Goal: Task Accomplishment & Management: Manage account settings

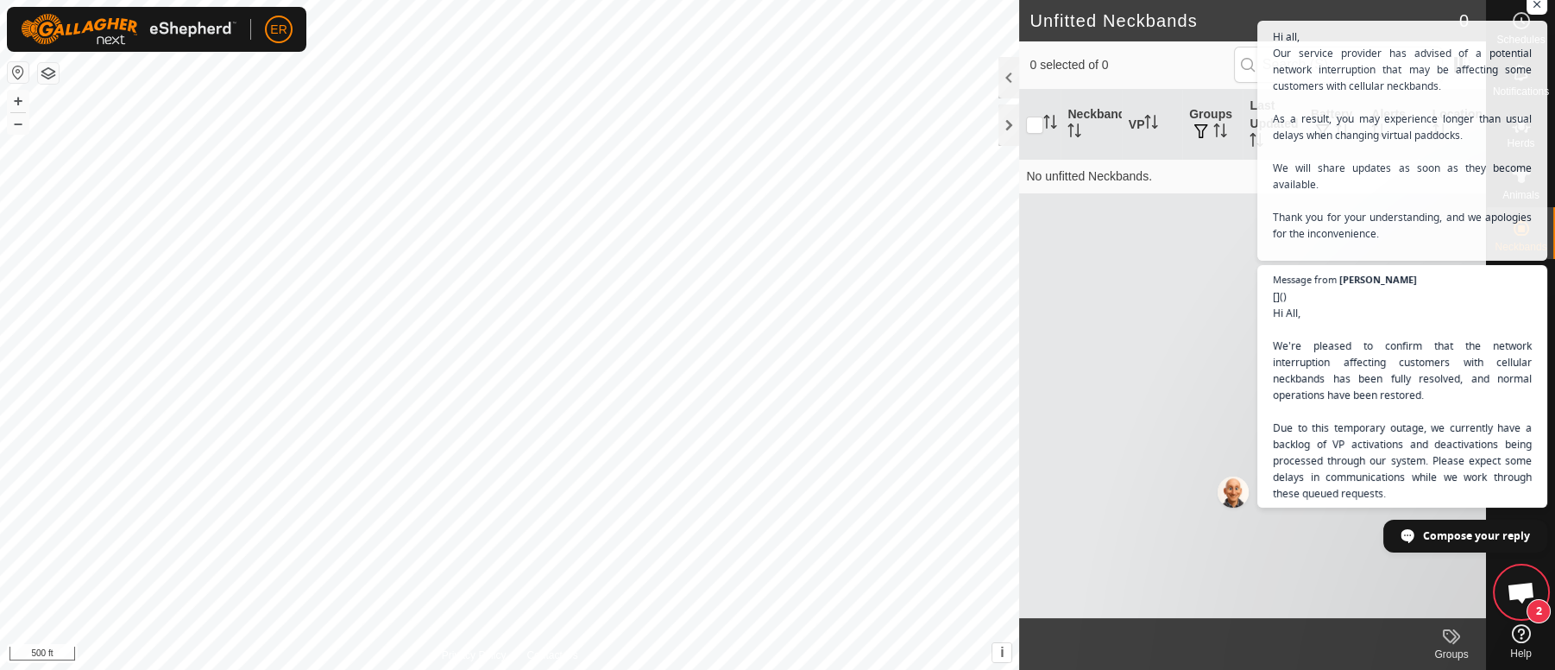
scroll to position [15045, 0]
click at [16, 107] on button "+" at bounding box center [18, 101] width 21 height 21
click at [1540, 8] on span "Open chat" at bounding box center [1537, 5] width 22 height 22
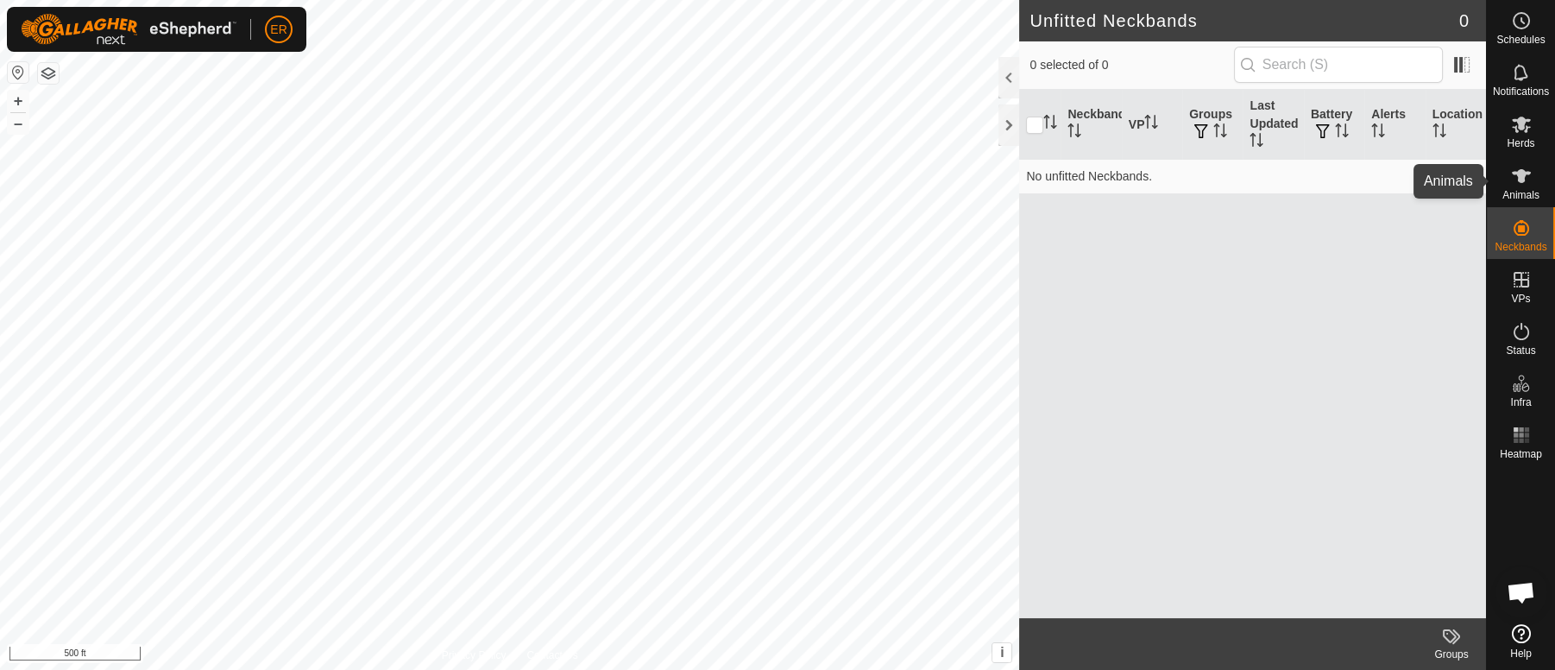
click at [1520, 179] on icon at bounding box center [1521, 176] width 19 height 14
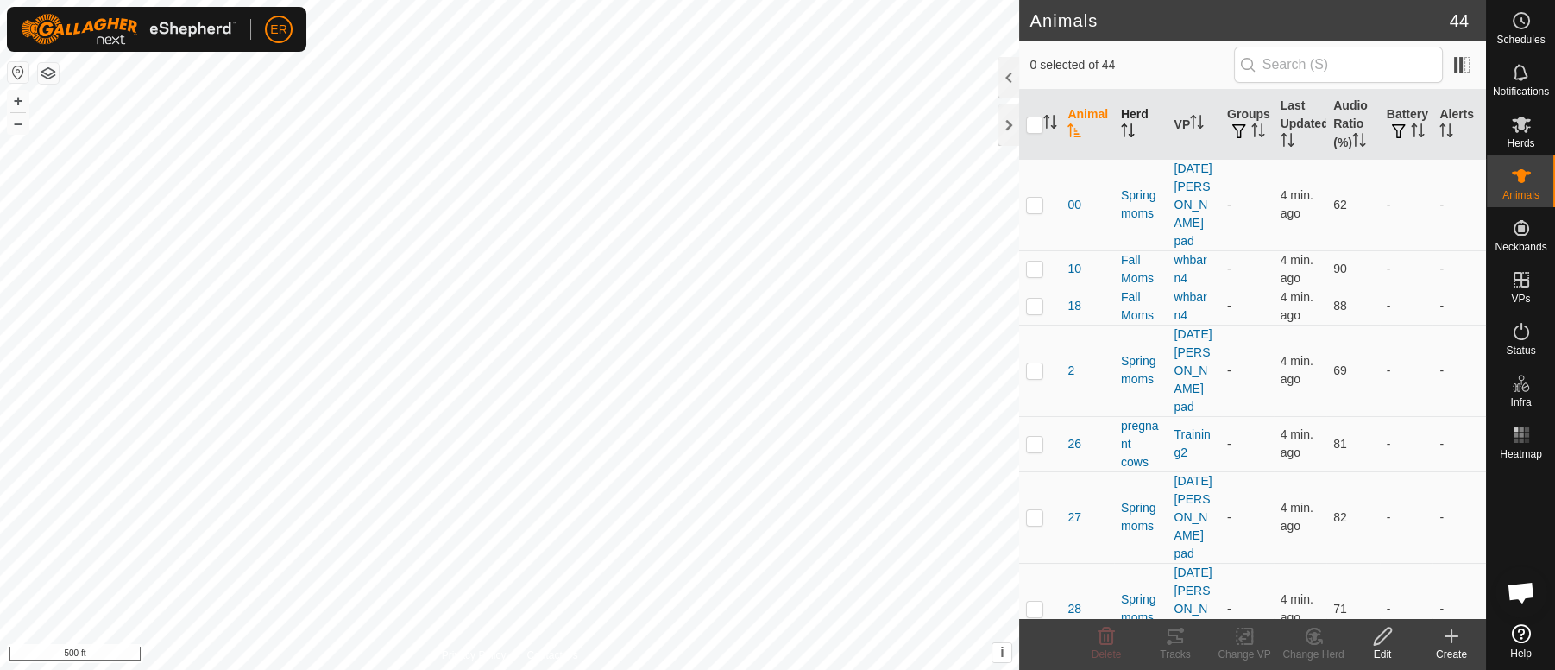
click at [1132, 114] on th "Herd" at bounding box center [1140, 125] width 53 height 70
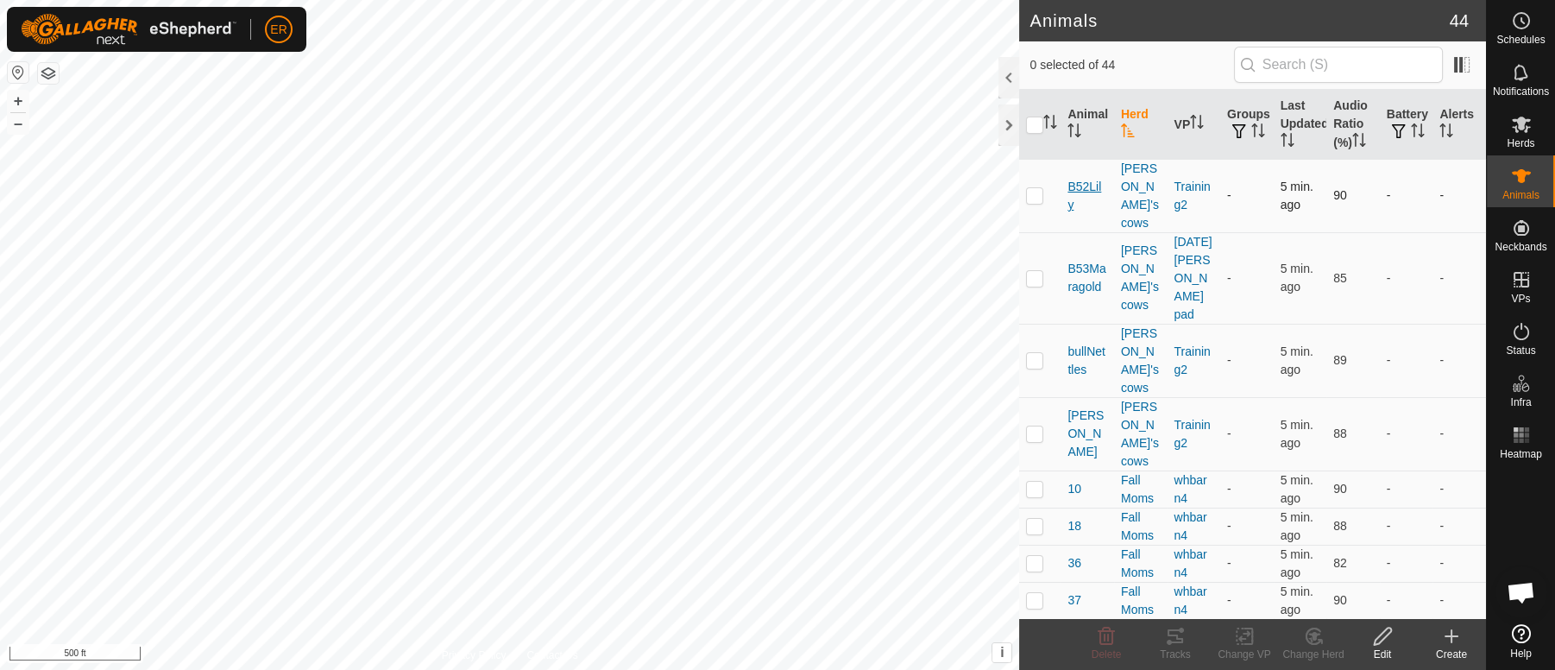
click at [1092, 181] on span "B52Lily" at bounding box center [1087, 196] width 40 height 36
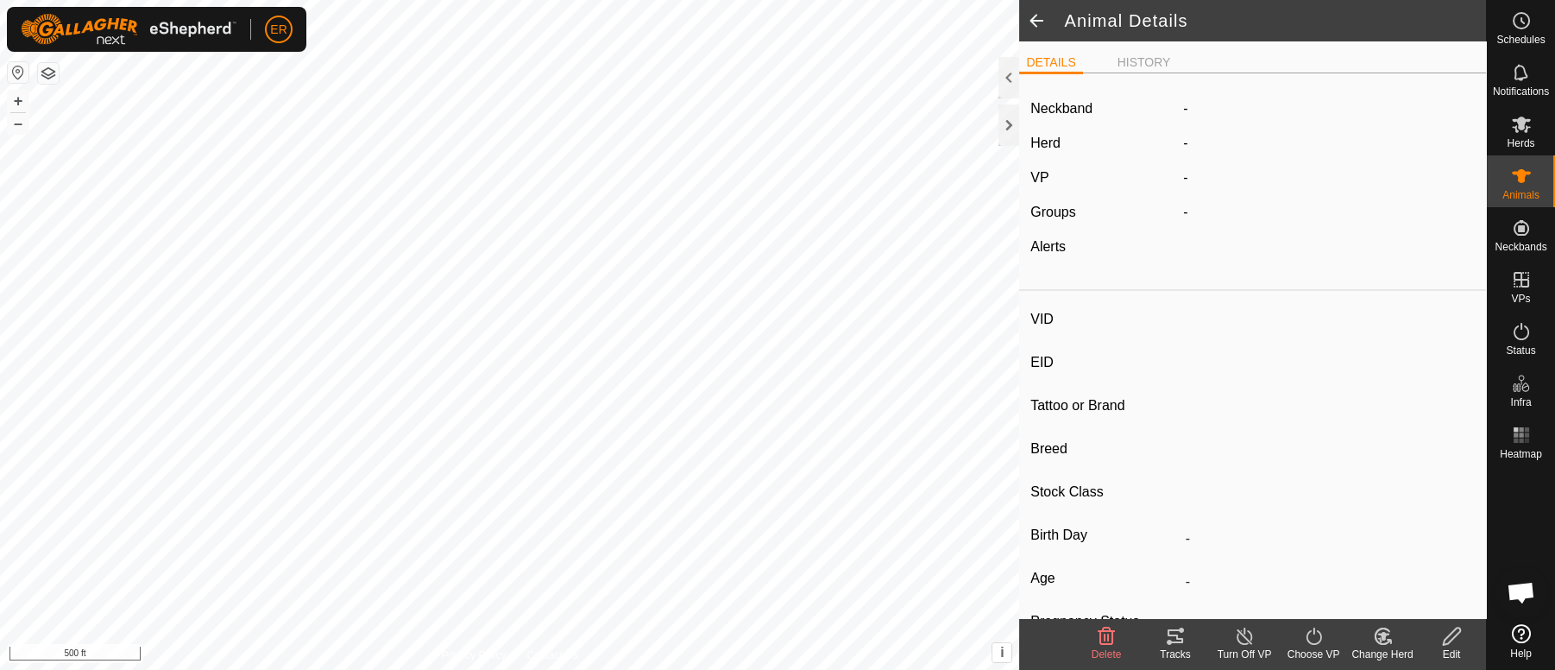
type input "B52Lily"
type input "-"
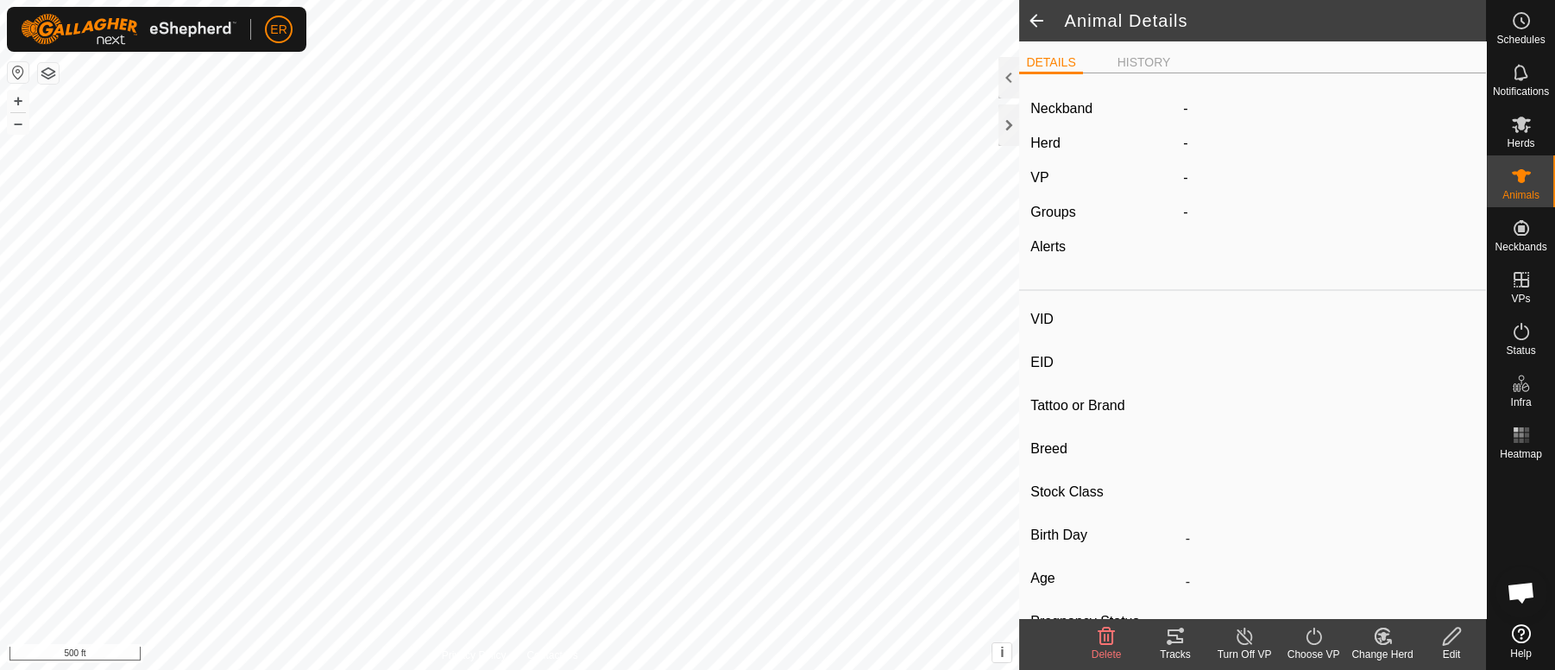
type input "Pregnant"
type input "0 kg"
type input "-"
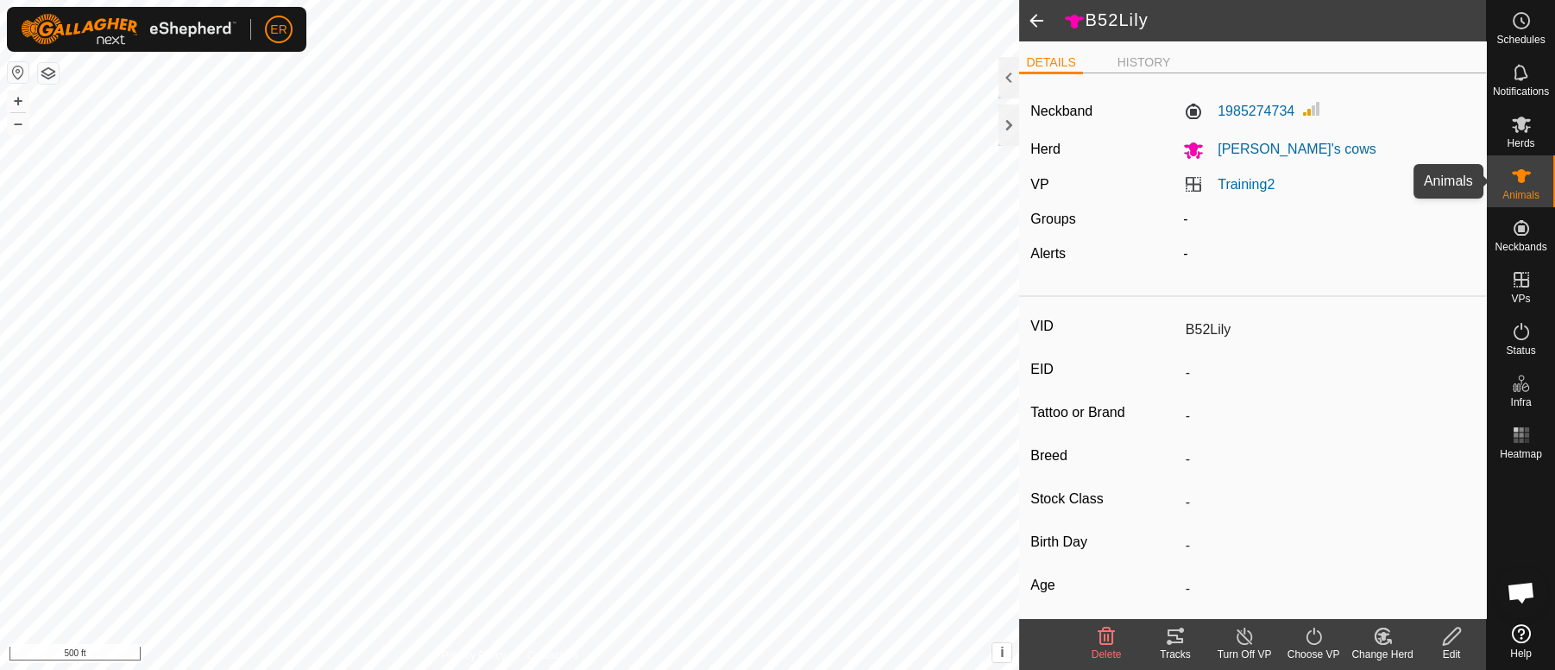
click at [1514, 177] on icon at bounding box center [1521, 176] width 21 height 21
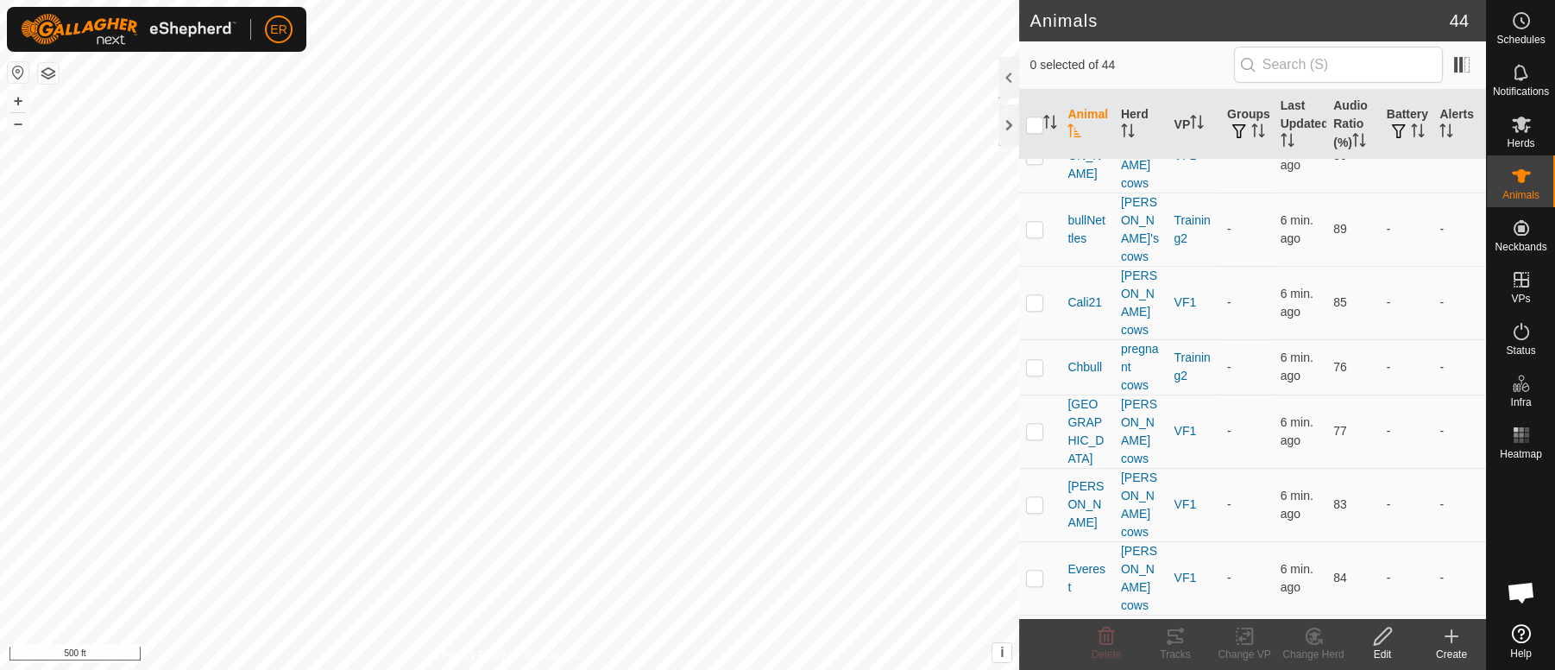
scroll to position [1594, 0]
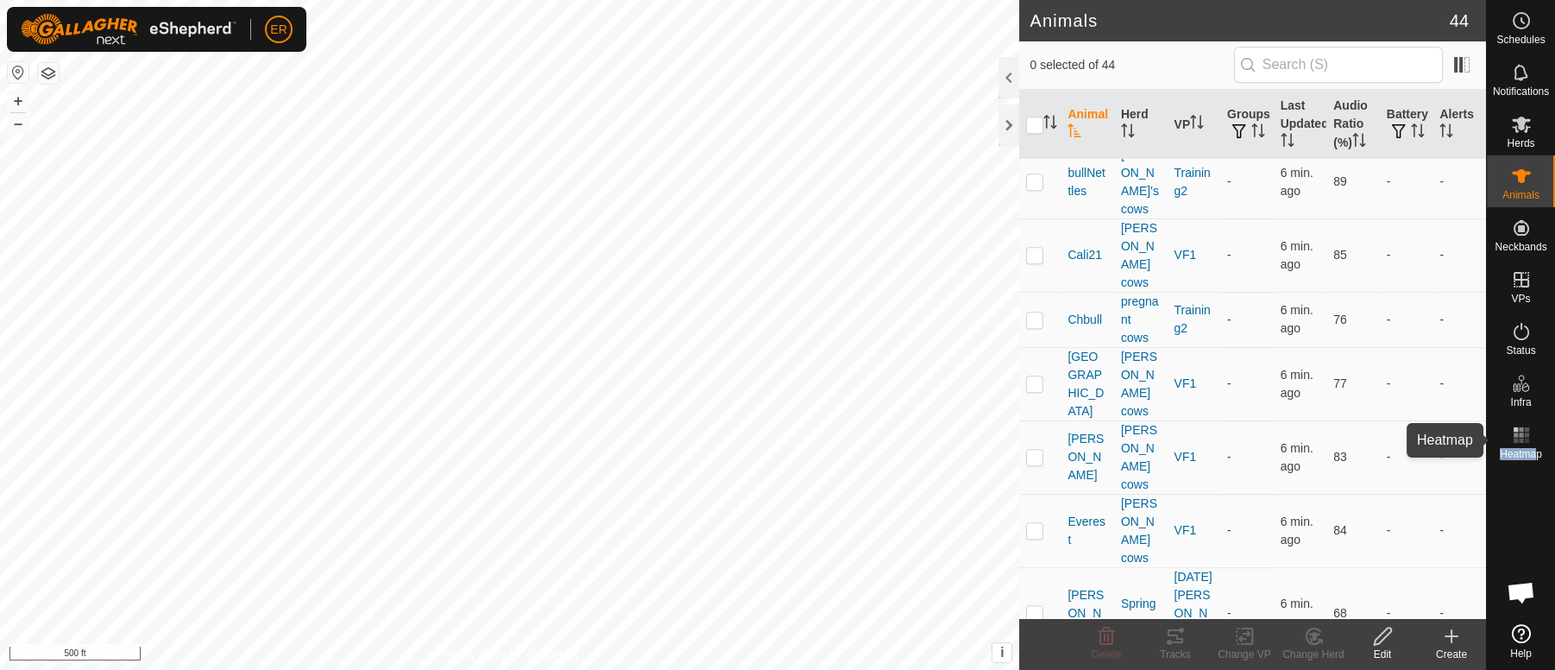
drag, startPoint x: 1534, startPoint y: 444, endPoint x: 1491, endPoint y: 475, distance: 53.7
click at [1537, 456] on div "Heatmap" at bounding box center [1521, 440] width 68 height 52
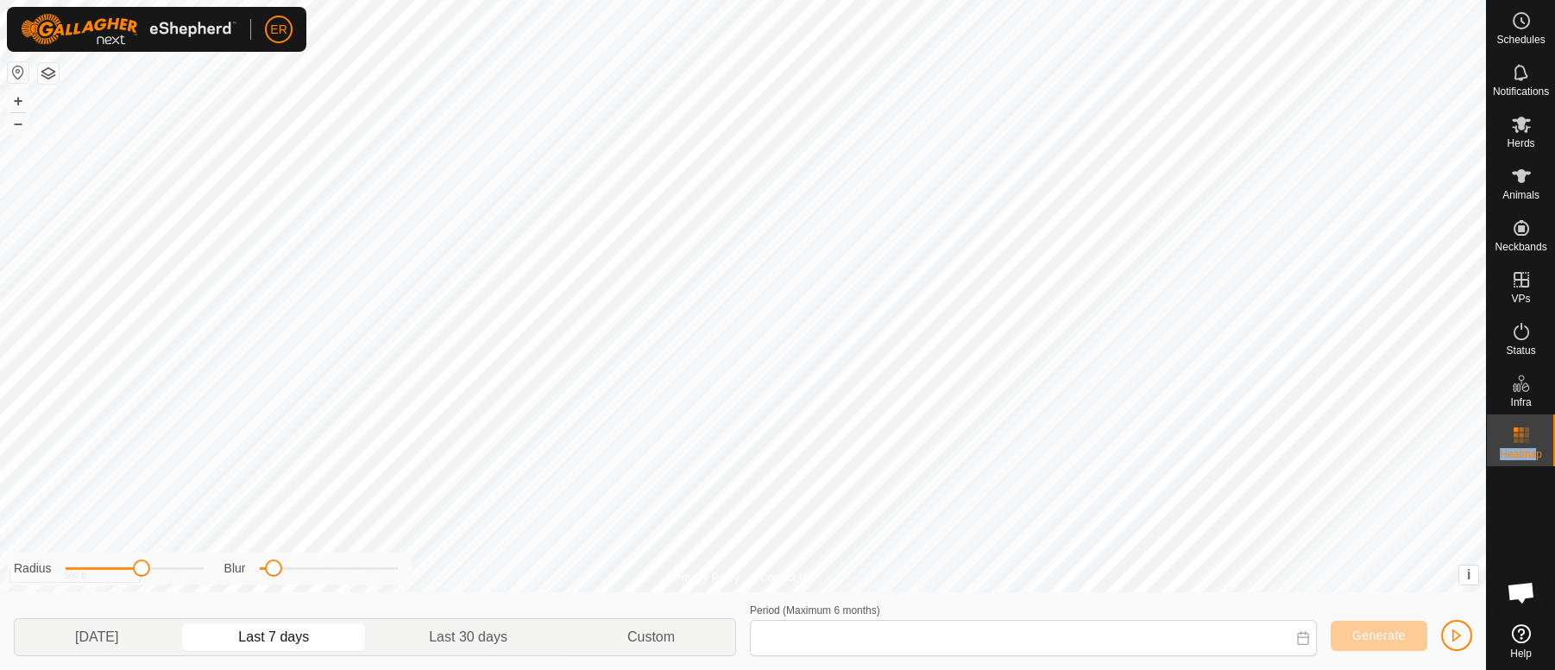
type input "[DATE] - [DATE]"
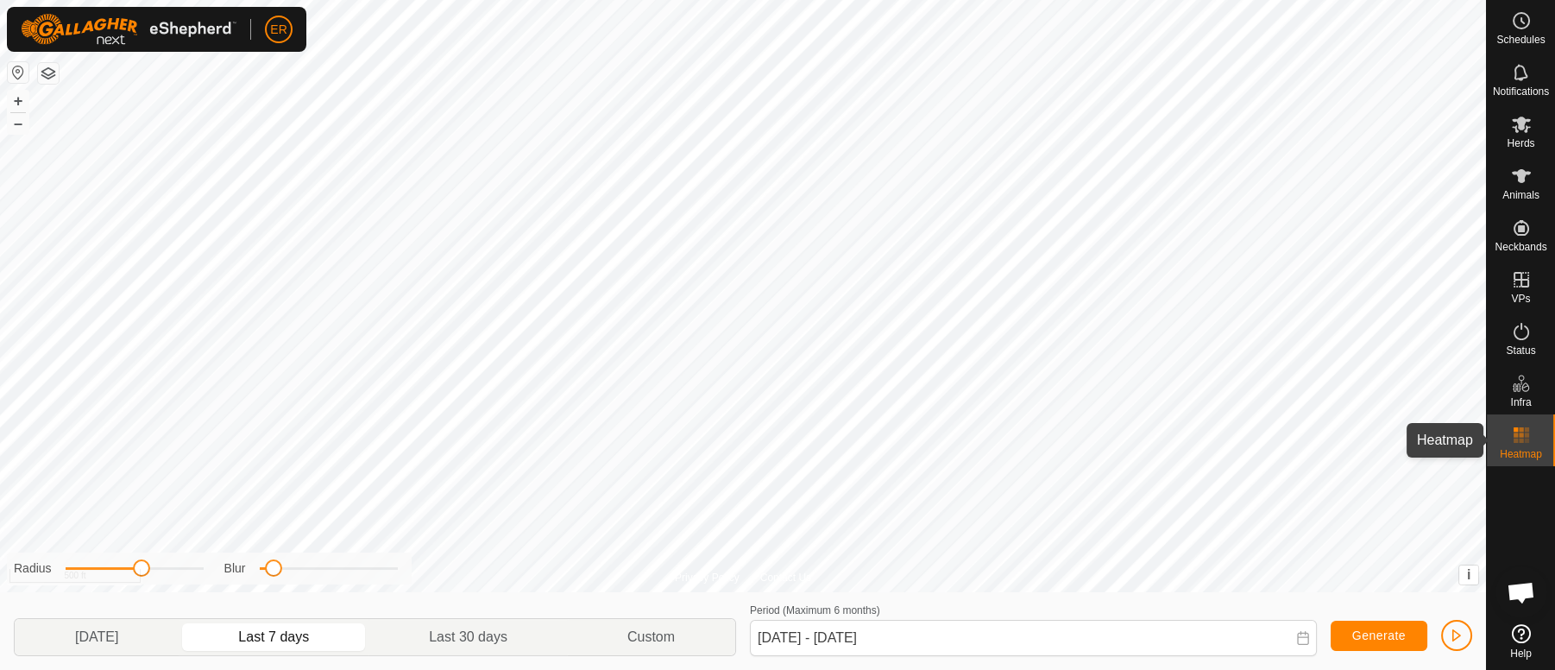
click at [1516, 449] on span "Heatmap" at bounding box center [1521, 454] width 42 height 10
click at [1518, 127] on icon at bounding box center [1521, 124] width 19 height 16
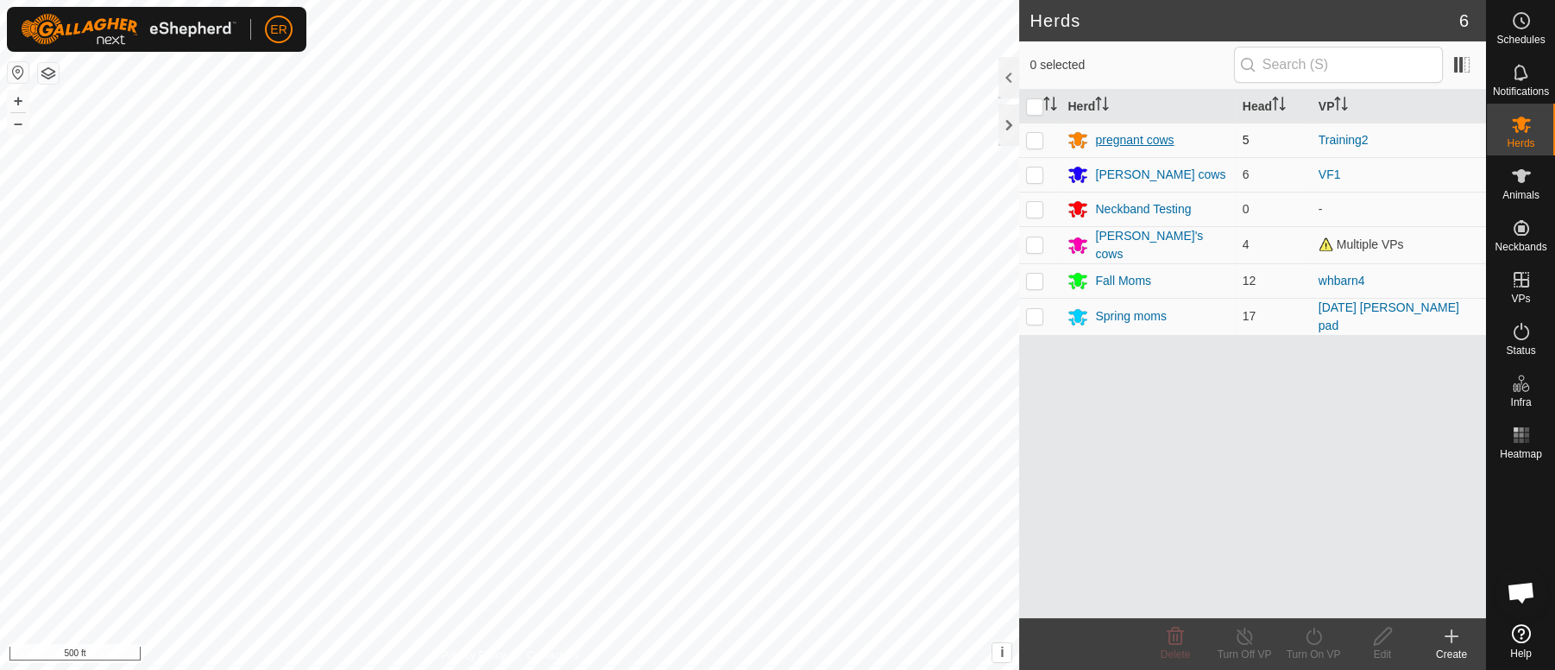
click at [1155, 145] on div "pregnant cows" at bounding box center [1134, 140] width 79 height 18
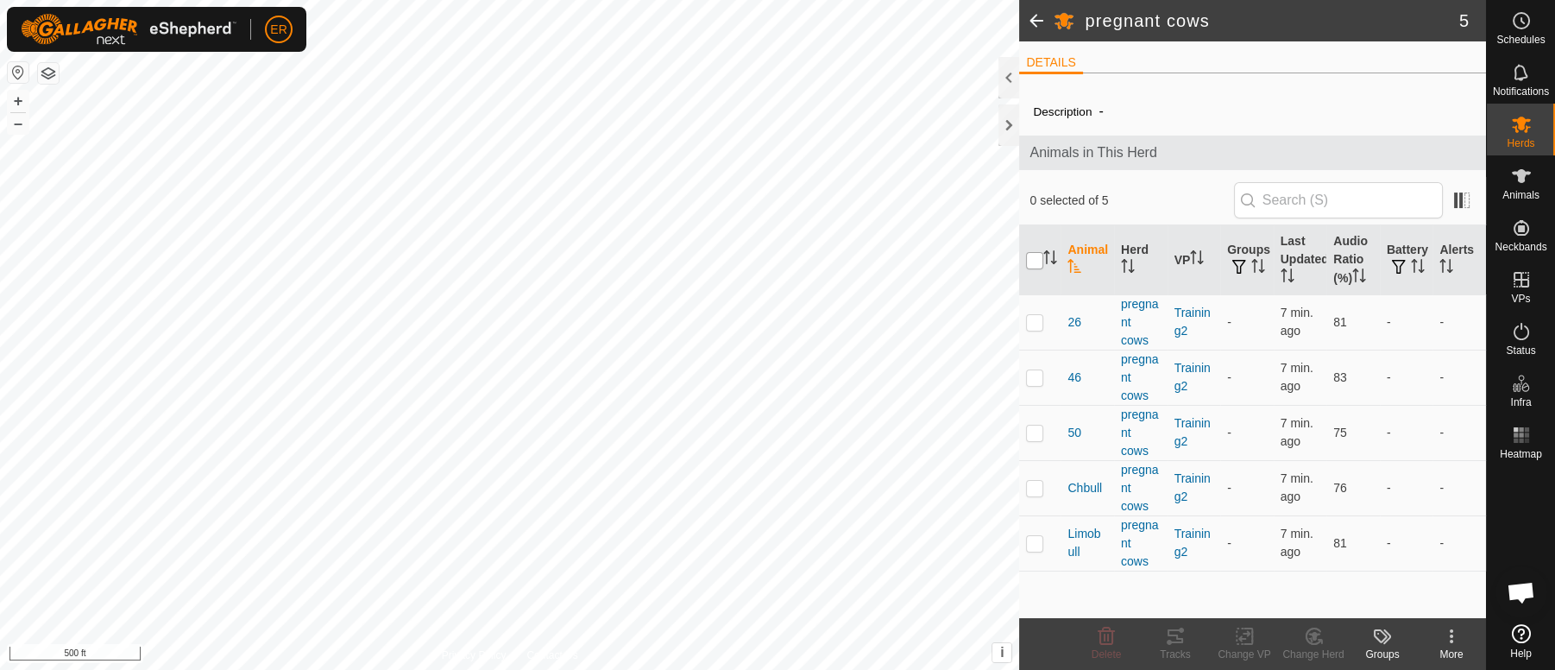
click at [1035, 258] on input "checkbox" at bounding box center [1034, 260] width 17 height 17
checkbox input "true"
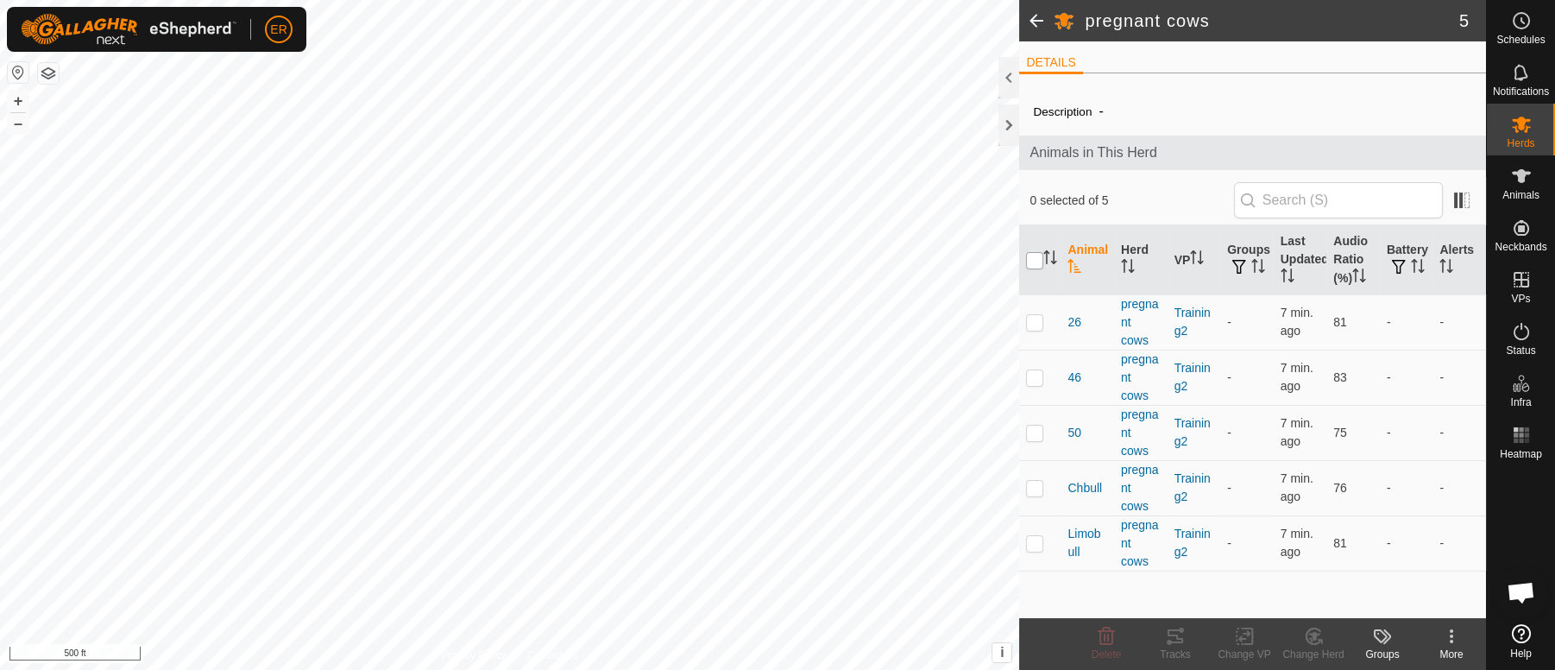
checkbox input "true"
click at [1035, 258] on input "checkbox" at bounding box center [1034, 260] width 17 height 17
checkbox input "false"
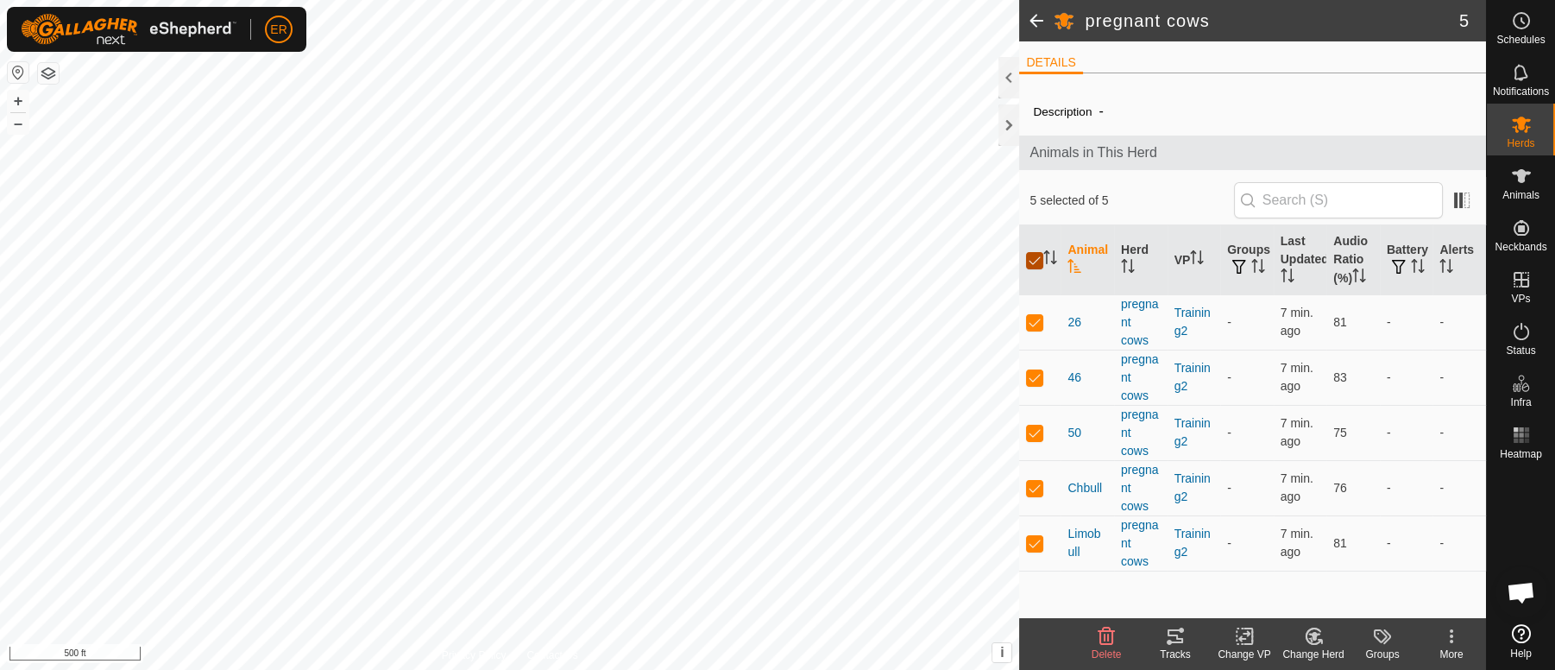
checkbox input "false"
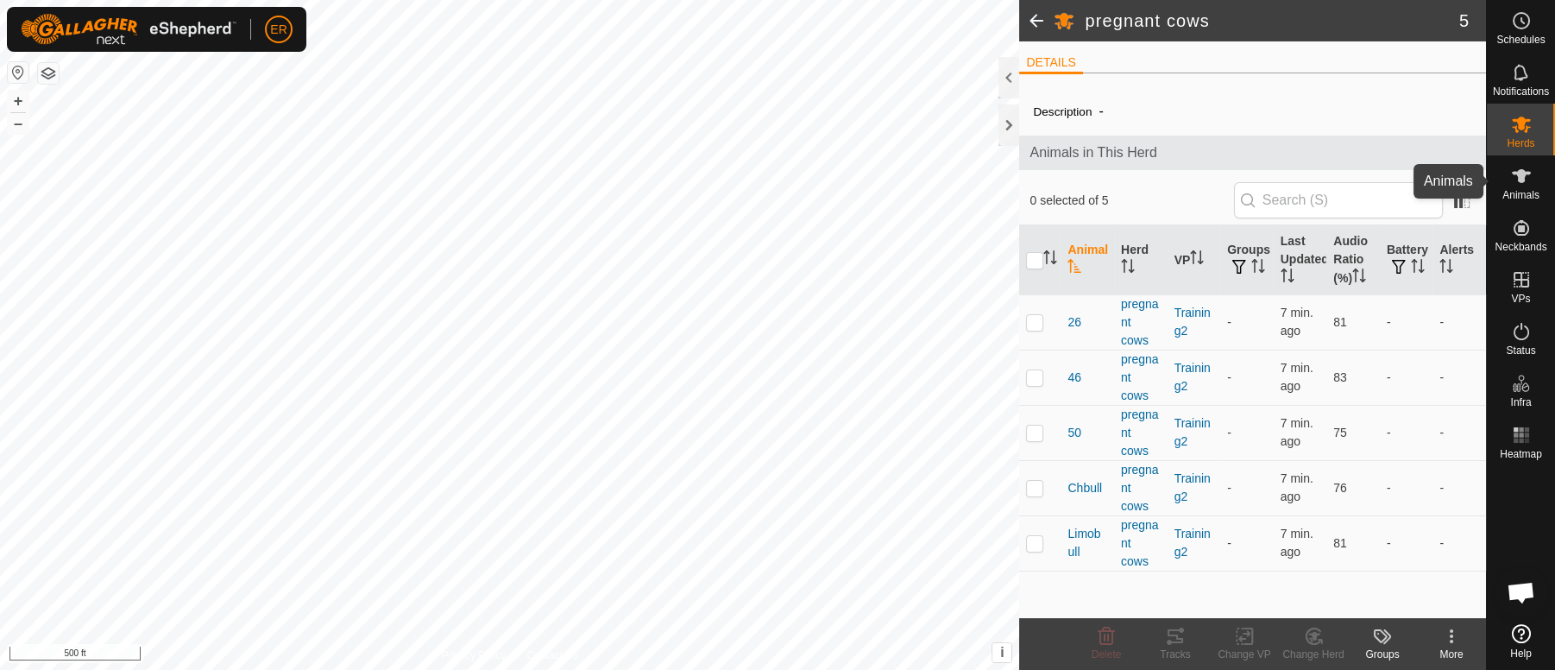
click at [1523, 174] on icon at bounding box center [1521, 176] width 19 height 14
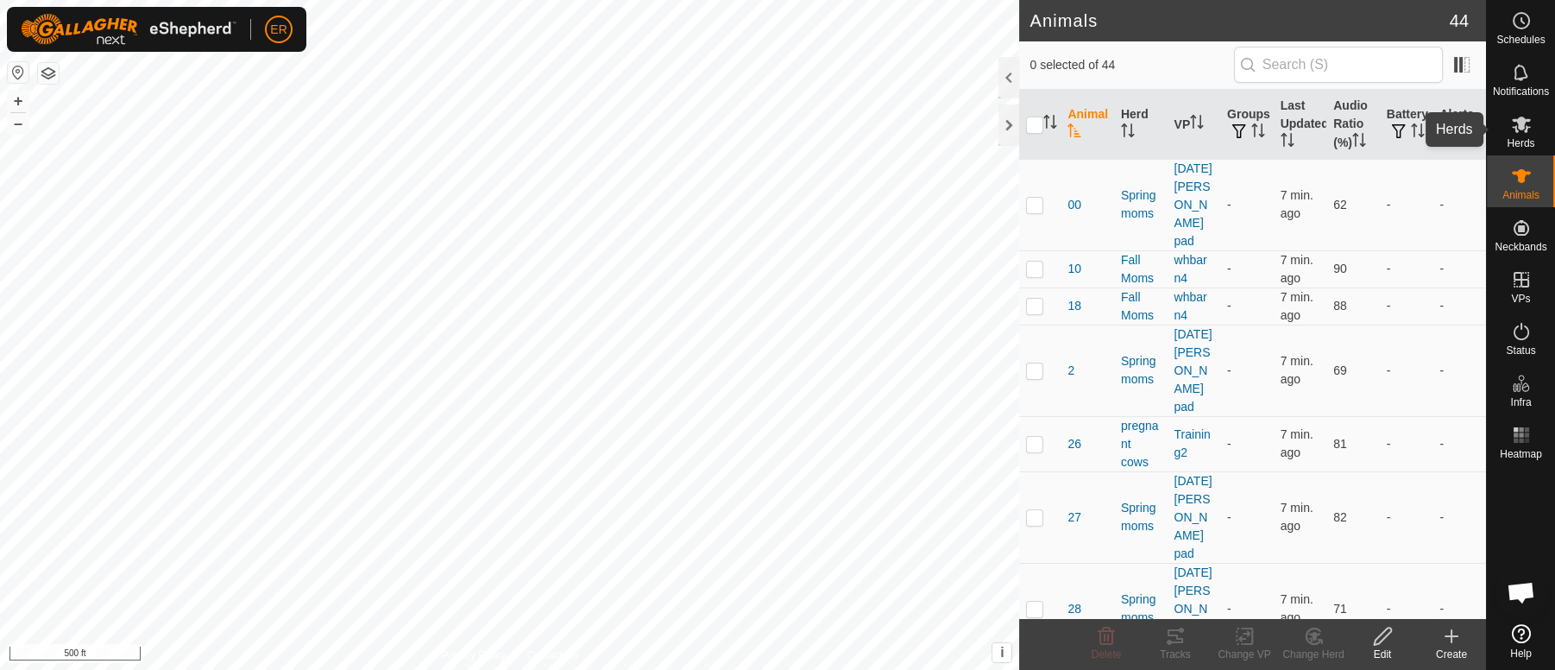
click at [1515, 126] on icon at bounding box center [1521, 124] width 19 height 16
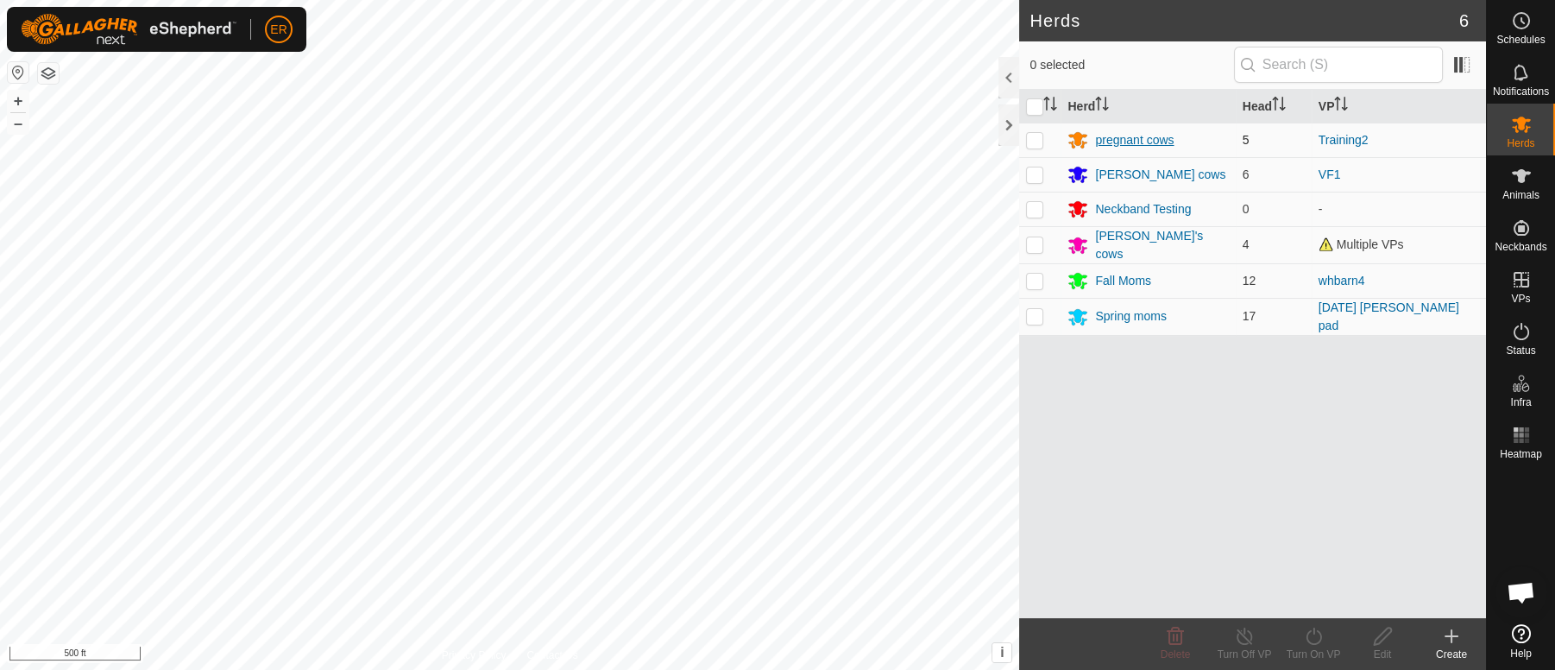
click at [1155, 141] on div "pregnant cows" at bounding box center [1134, 140] width 79 height 18
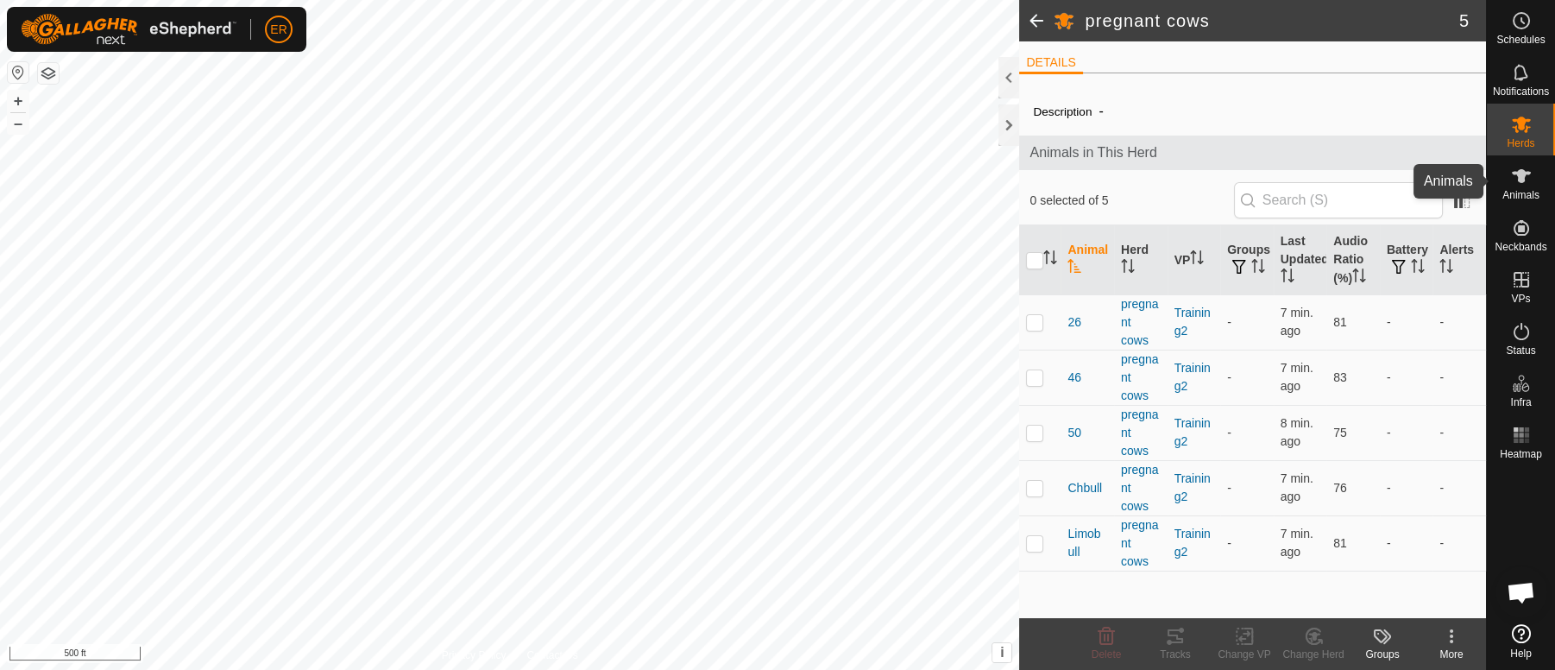
click at [1513, 171] on icon at bounding box center [1521, 176] width 21 height 21
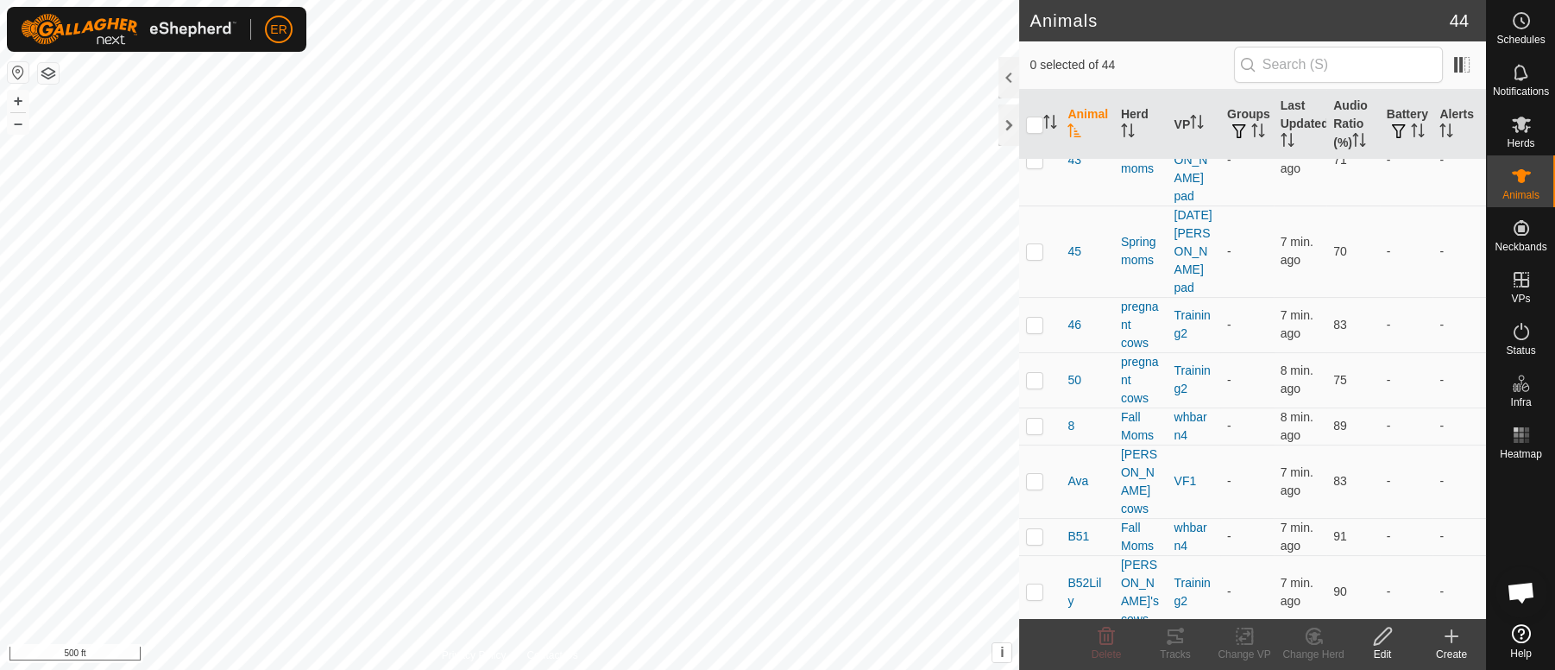
scroll to position [813, 0]
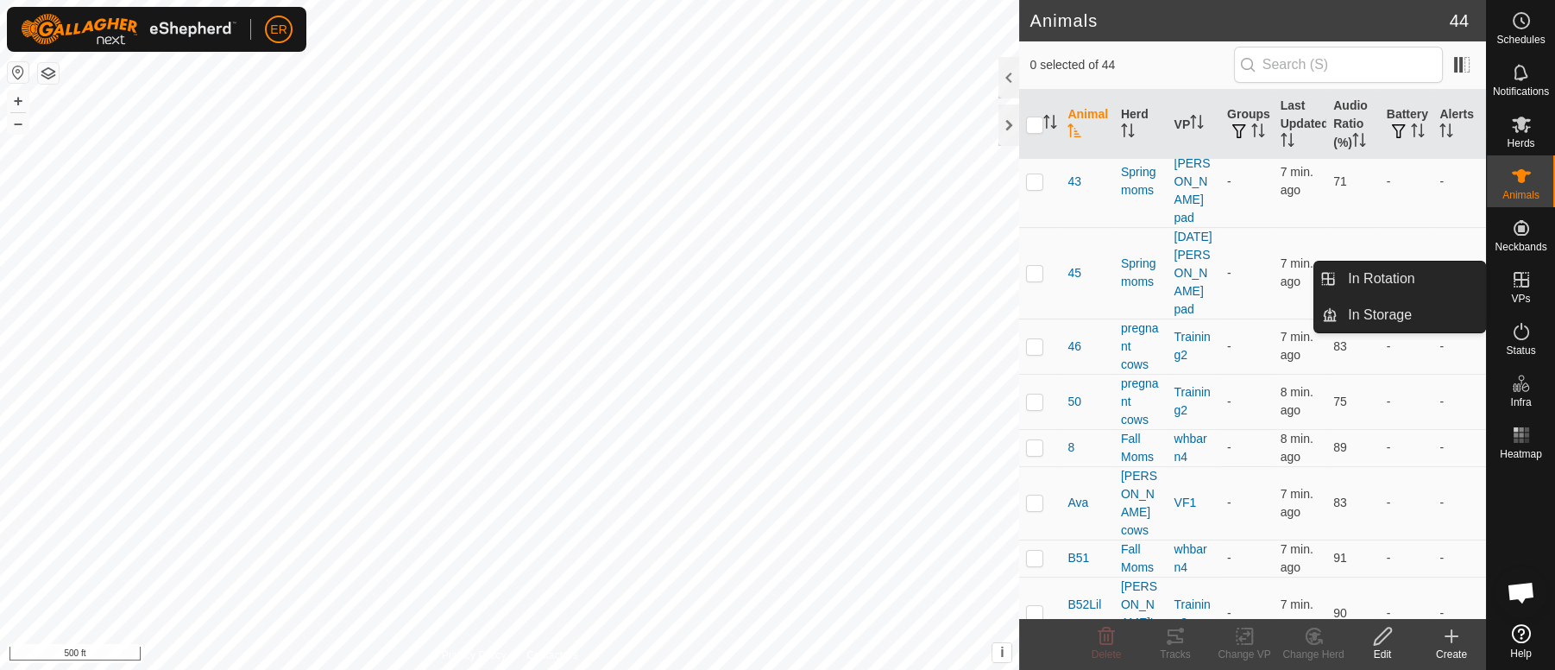
click at [1493, 305] on link "In Storage" at bounding box center [1480, 316] width 148 height 35
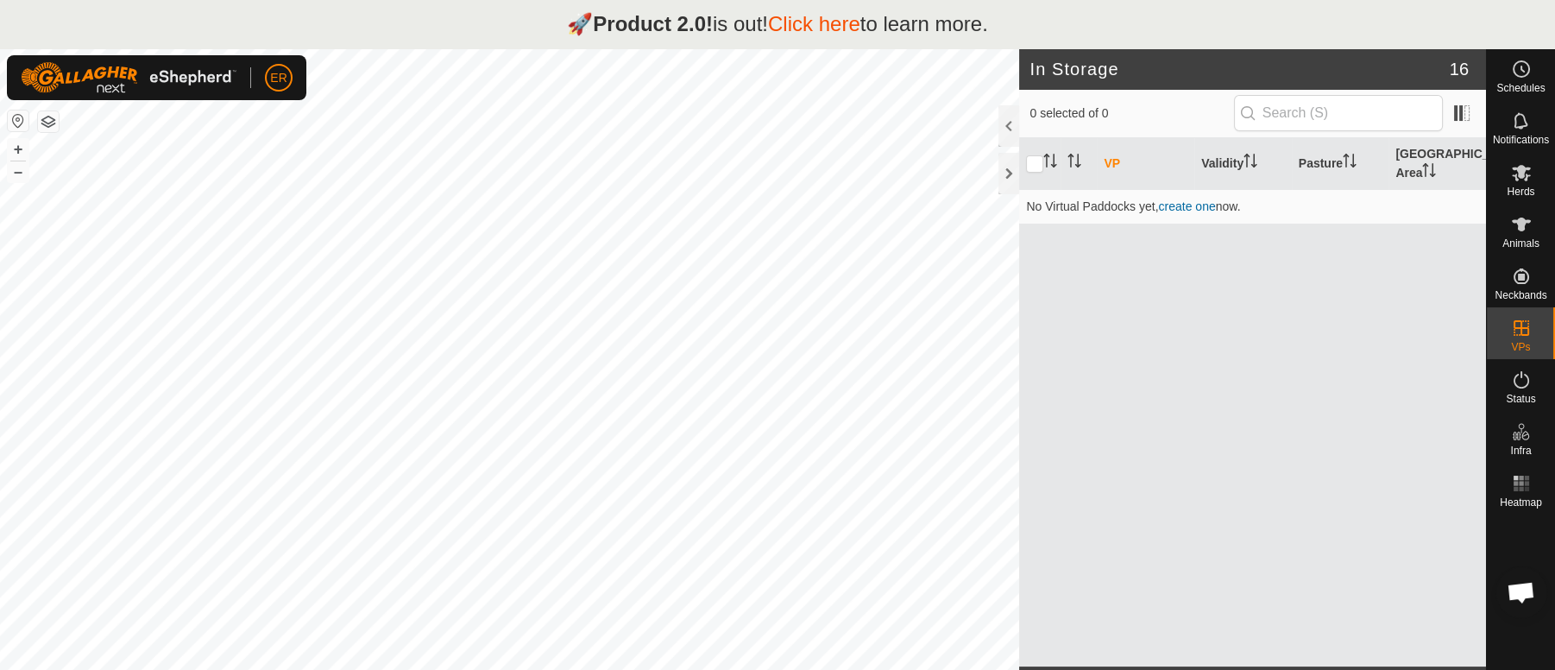
scroll to position [15045, 0]
click at [1523, 170] on icon at bounding box center [1521, 173] width 19 height 16
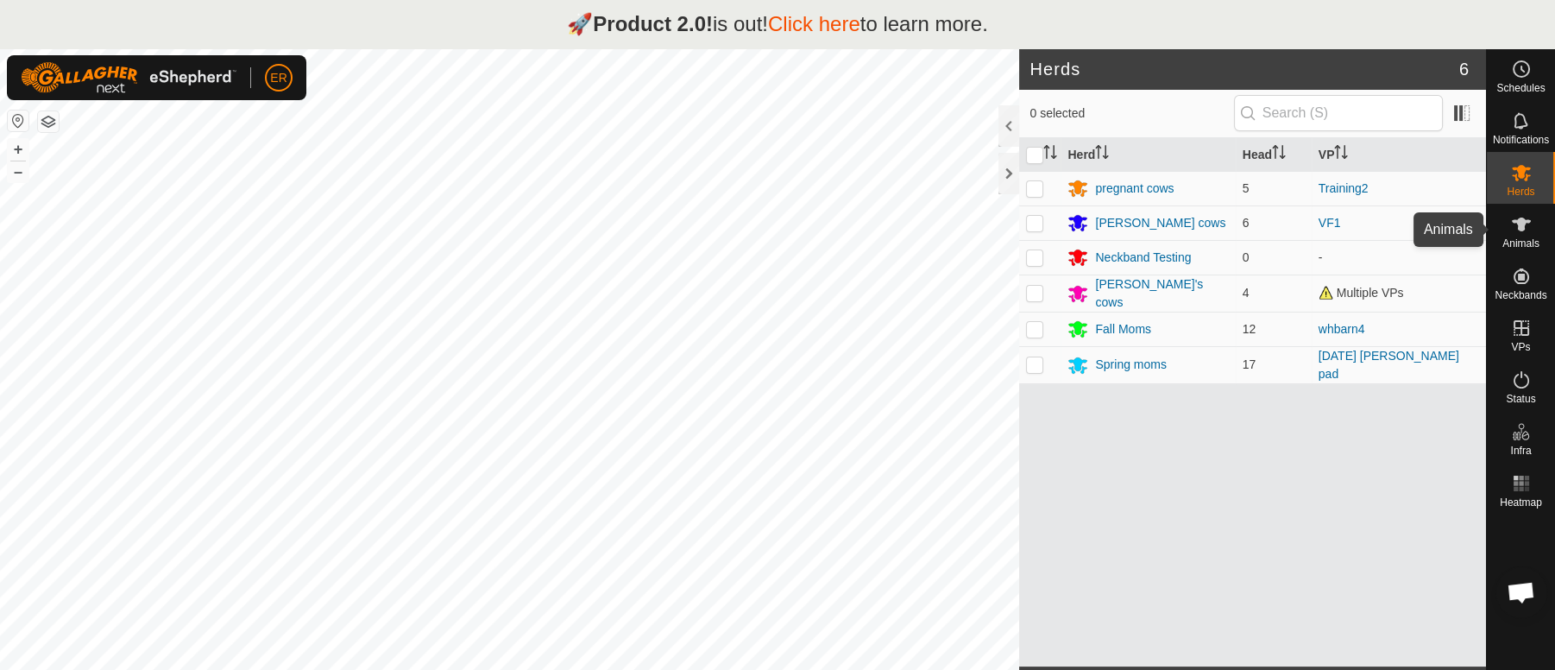
click at [1523, 225] on icon at bounding box center [1521, 224] width 19 height 14
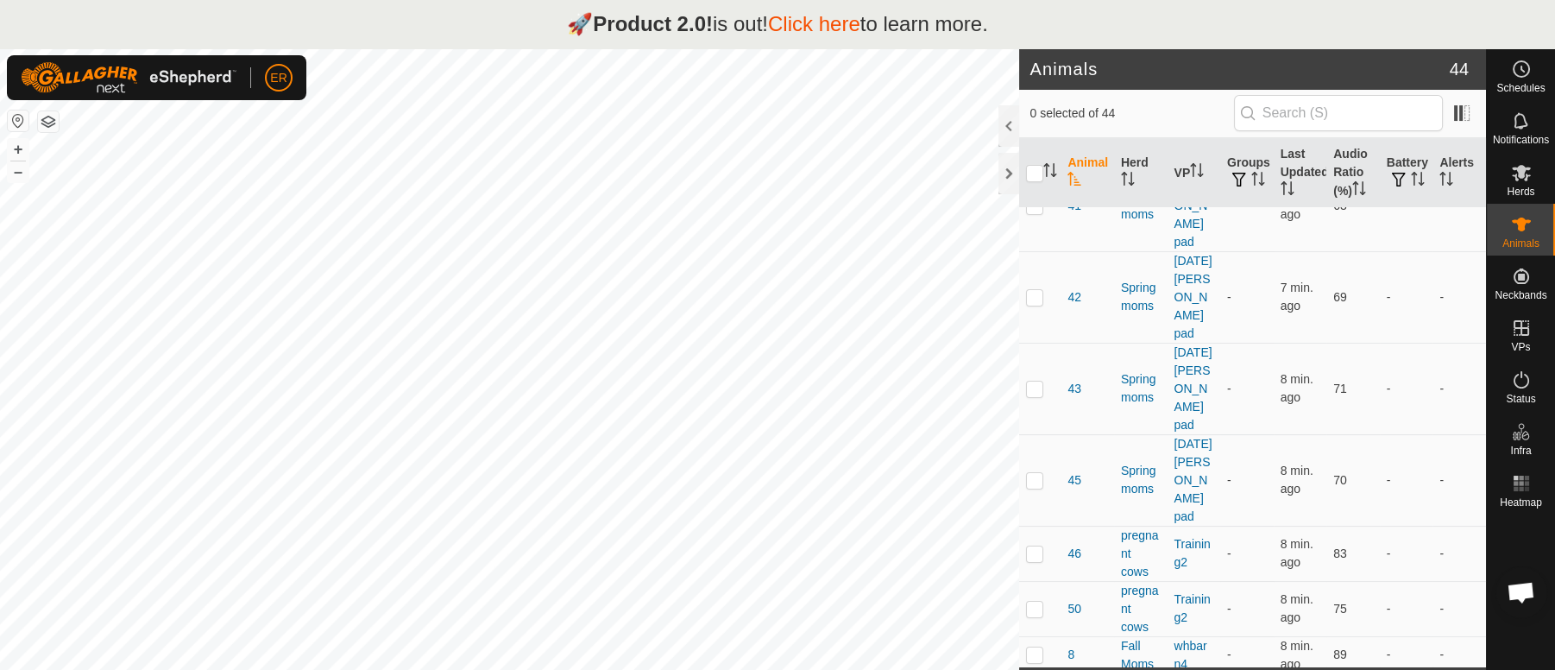
scroll to position [680, 0]
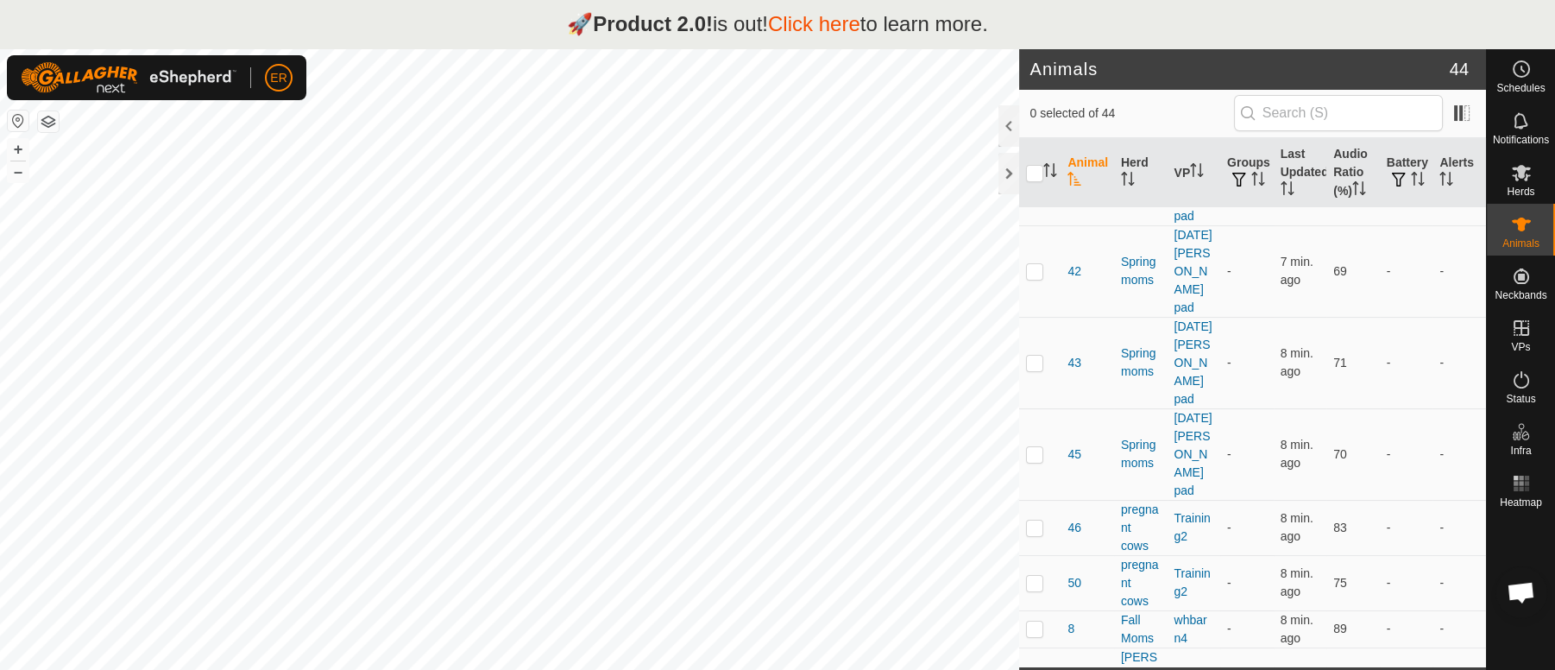
checkbox input "true"
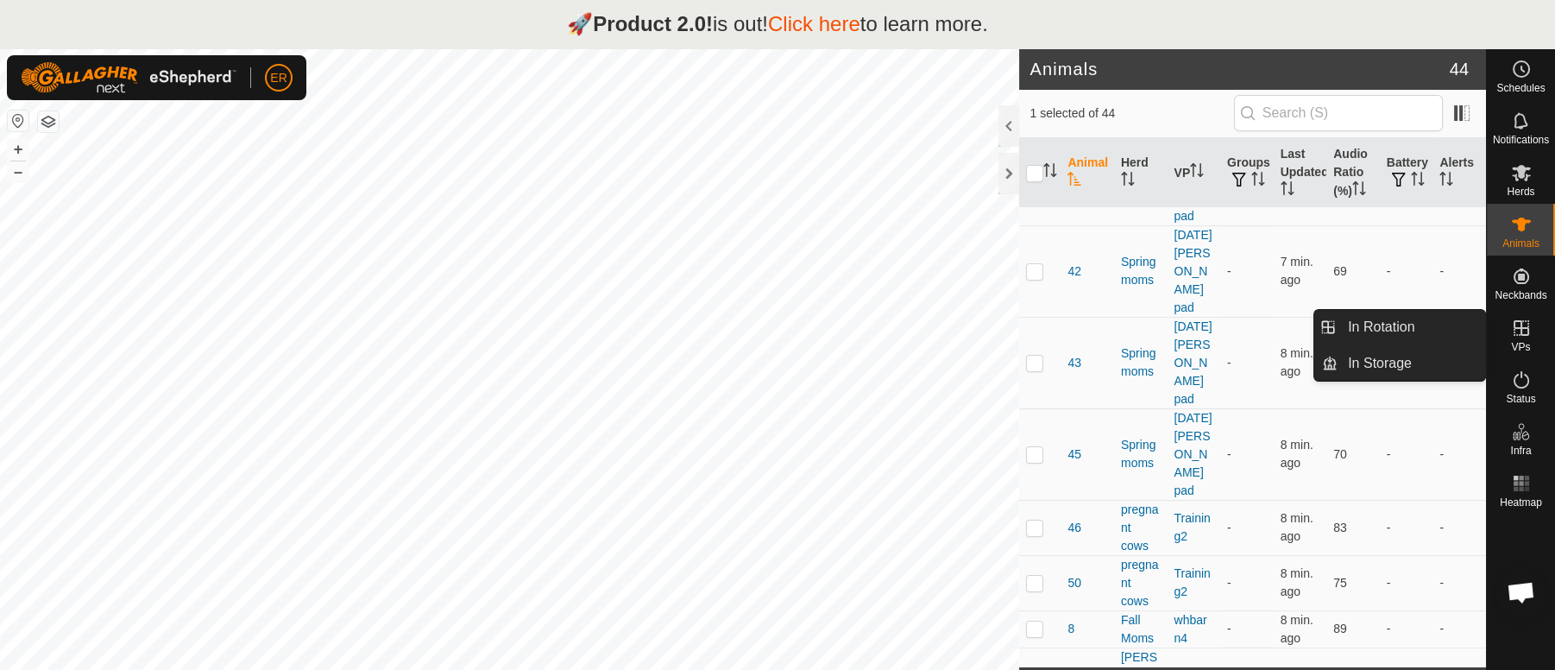
click at [1519, 329] on icon at bounding box center [1521, 328] width 21 height 21
click at [1340, 324] on link "In Rotation" at bounding box center [1411, 327] width 148 height 35
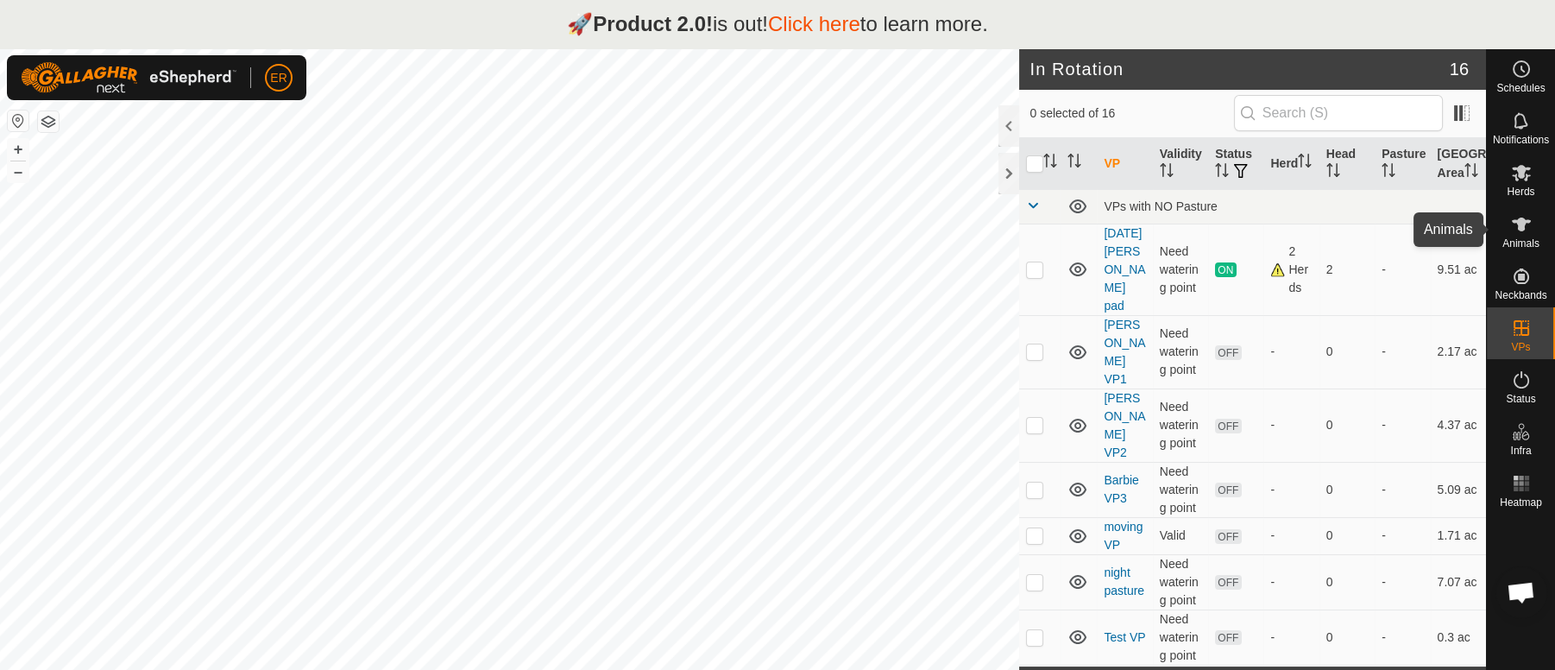
click at [1552, 230] on div "Animals" at bounding box center [1521, 230] width 68 height 52
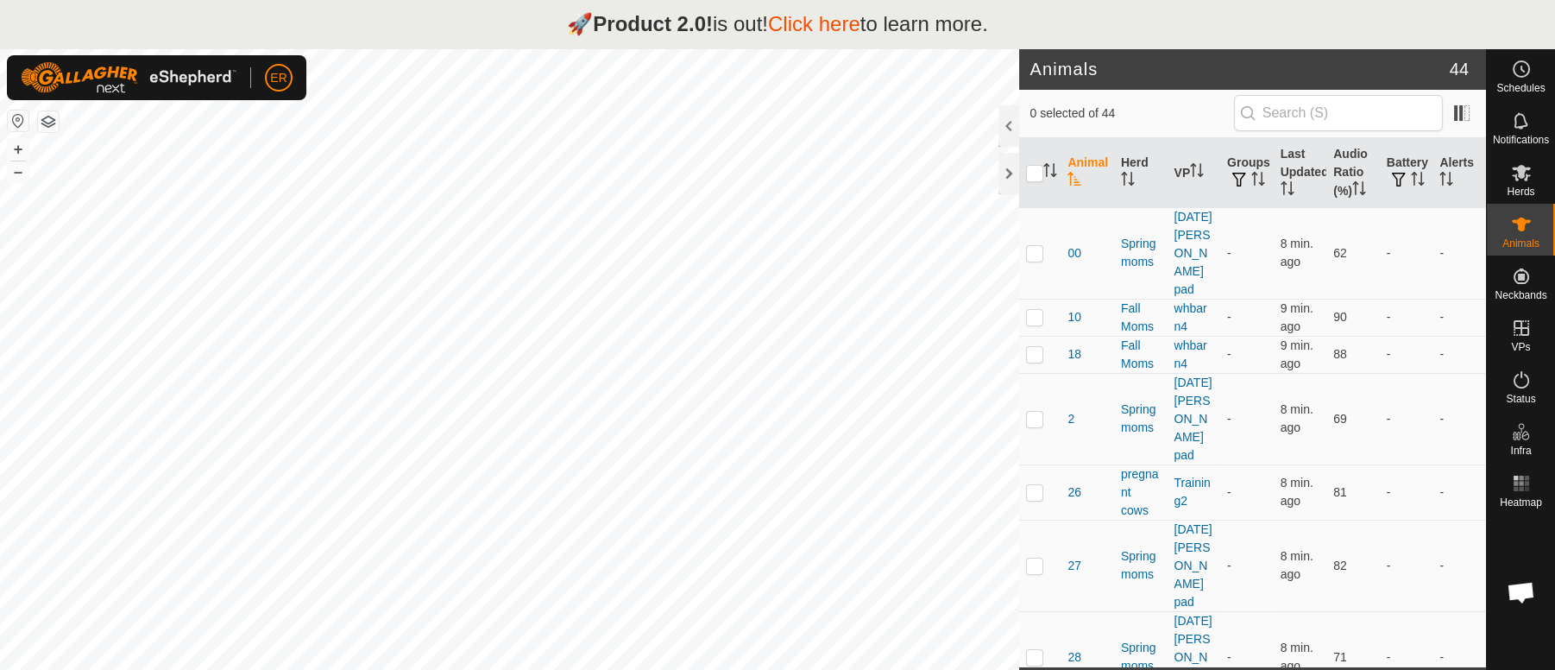
click at [1552, 230] on div "Animals" at bounding box center [1521, 230] width 68 height 52
click at [1437, 387] on td "-" at bounding box center [1458, 418] width 53 height 91
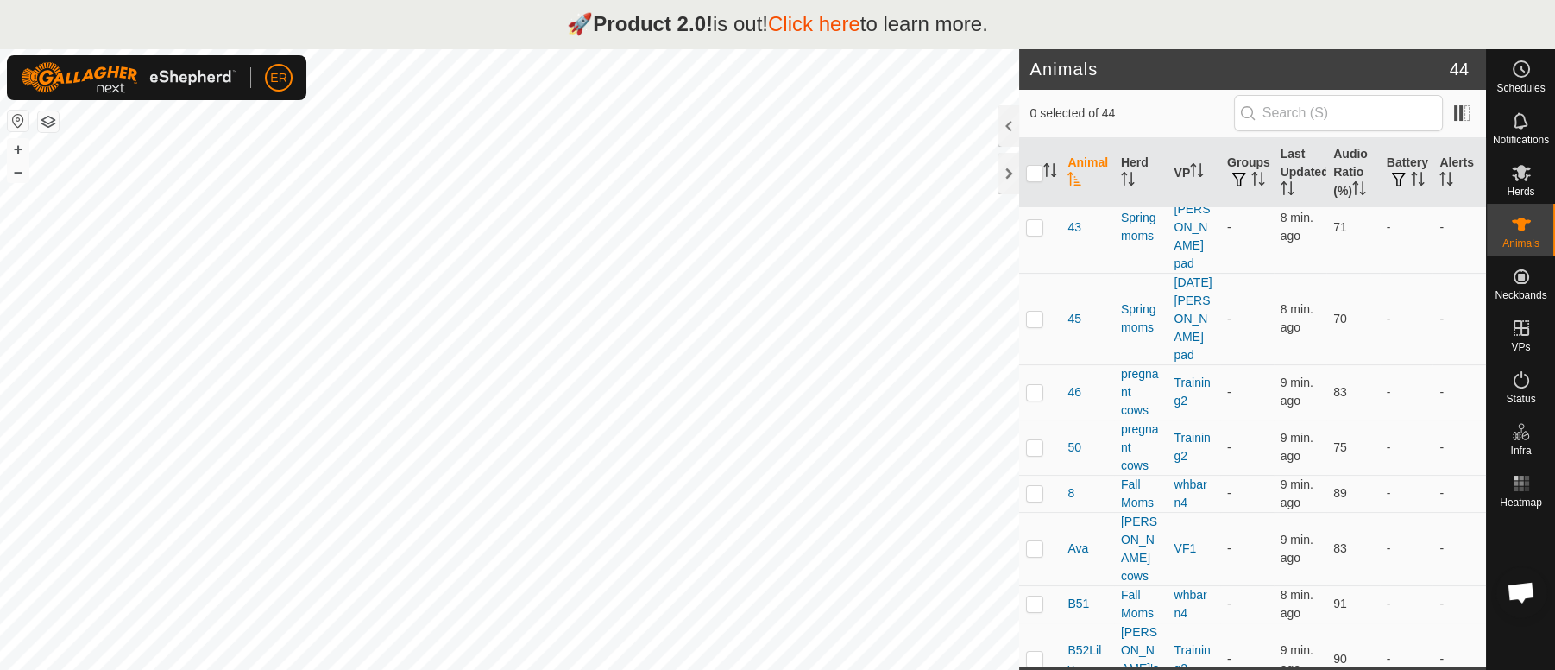
scroll to position [866, 0]
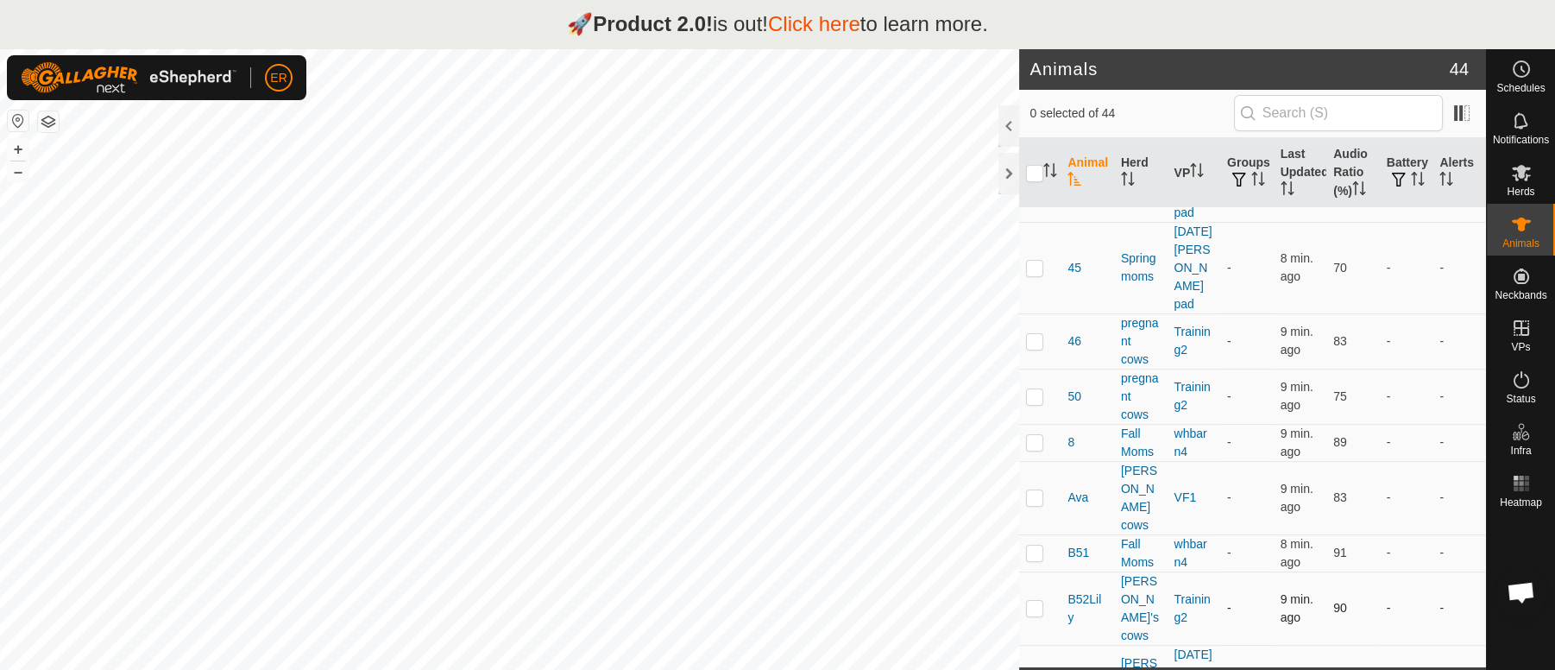
click at [1031, 601] on p-checkbox at bounding box center [1034, 608] width 17 height 14
checkbox input "true"
click at [1167, 174] on th "VP" at bounding box center [1193, 173] width 53 height 70
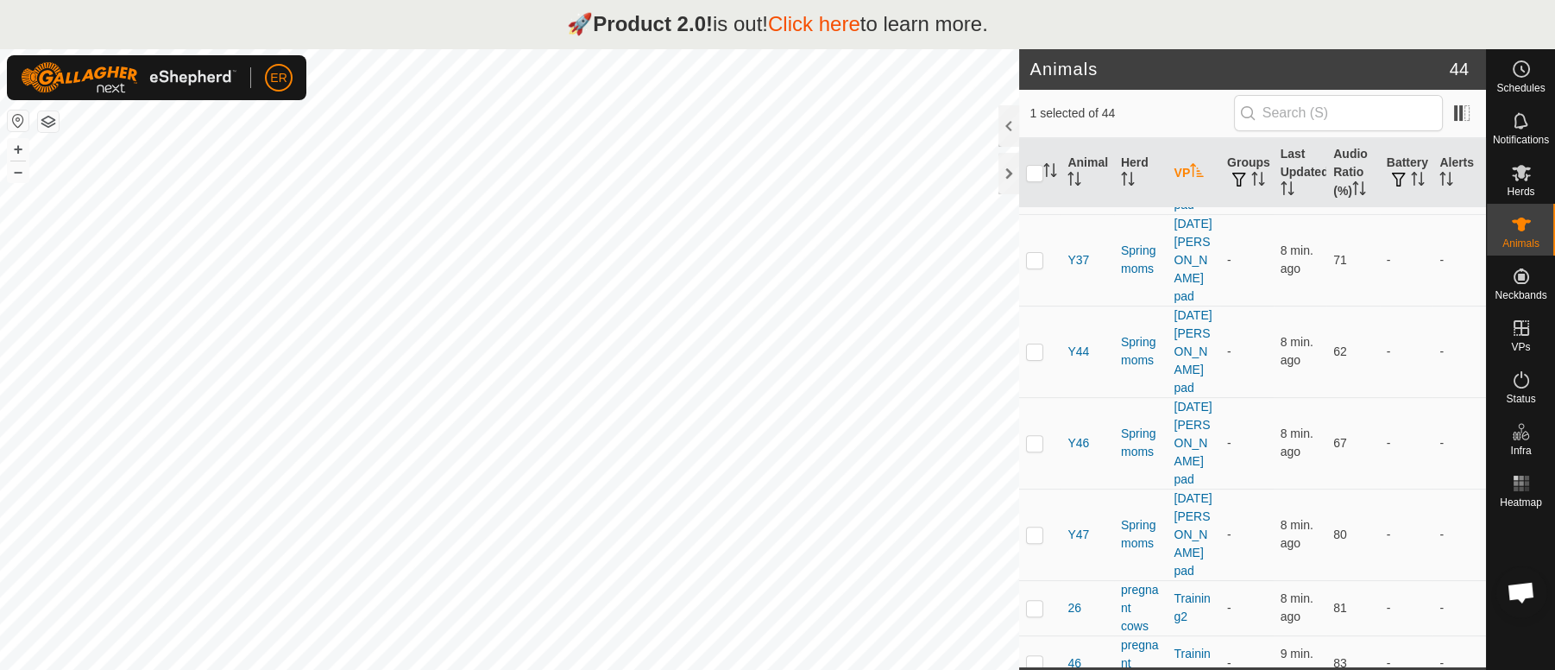
scroll to position [1324, 0]
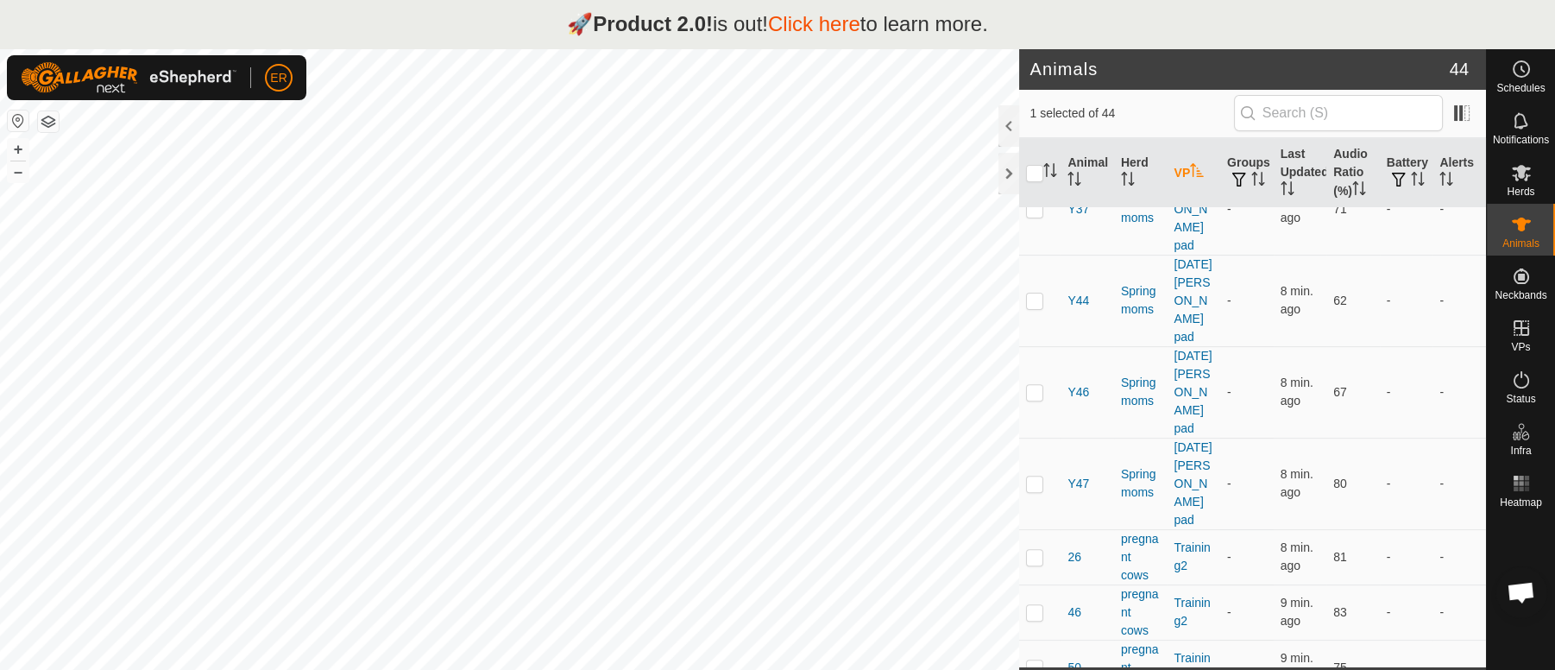
checkbox input "true"
click at [1045, 173] on icon "Activate to sort" at bounding box center [1050, 170] width 14 height 14
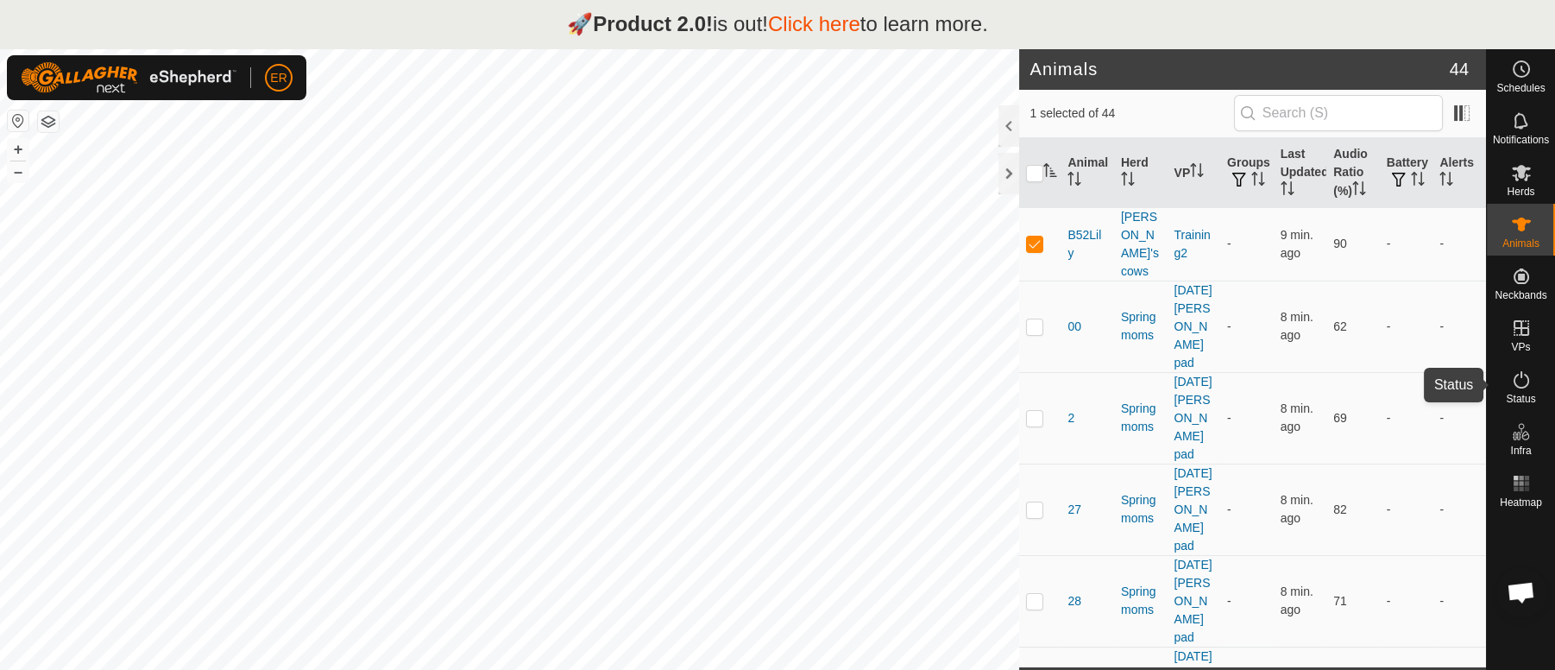
click at [1518, 381] on icon at bounding box center [1521, 379] width 21 height 21
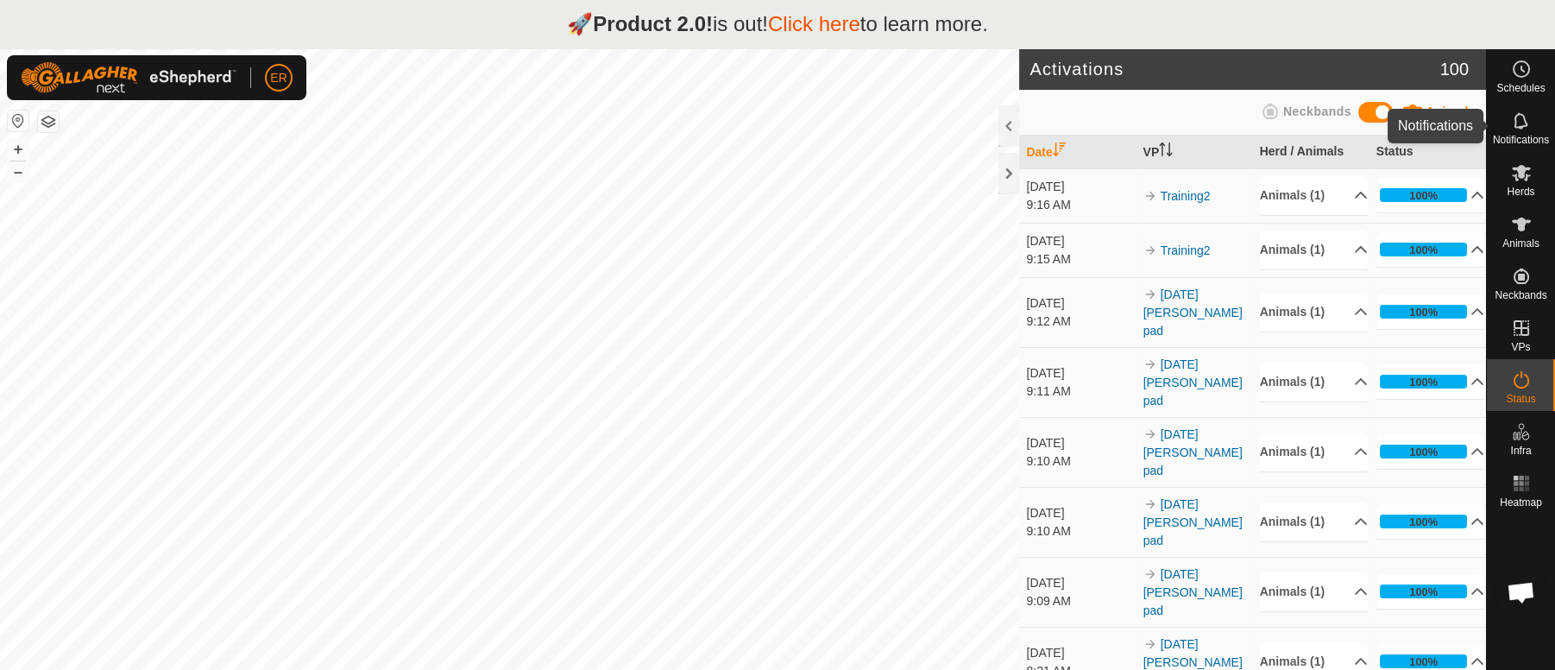
click at [1522, 117] on icon at bounding box center [1521, 120] width 21 height 21
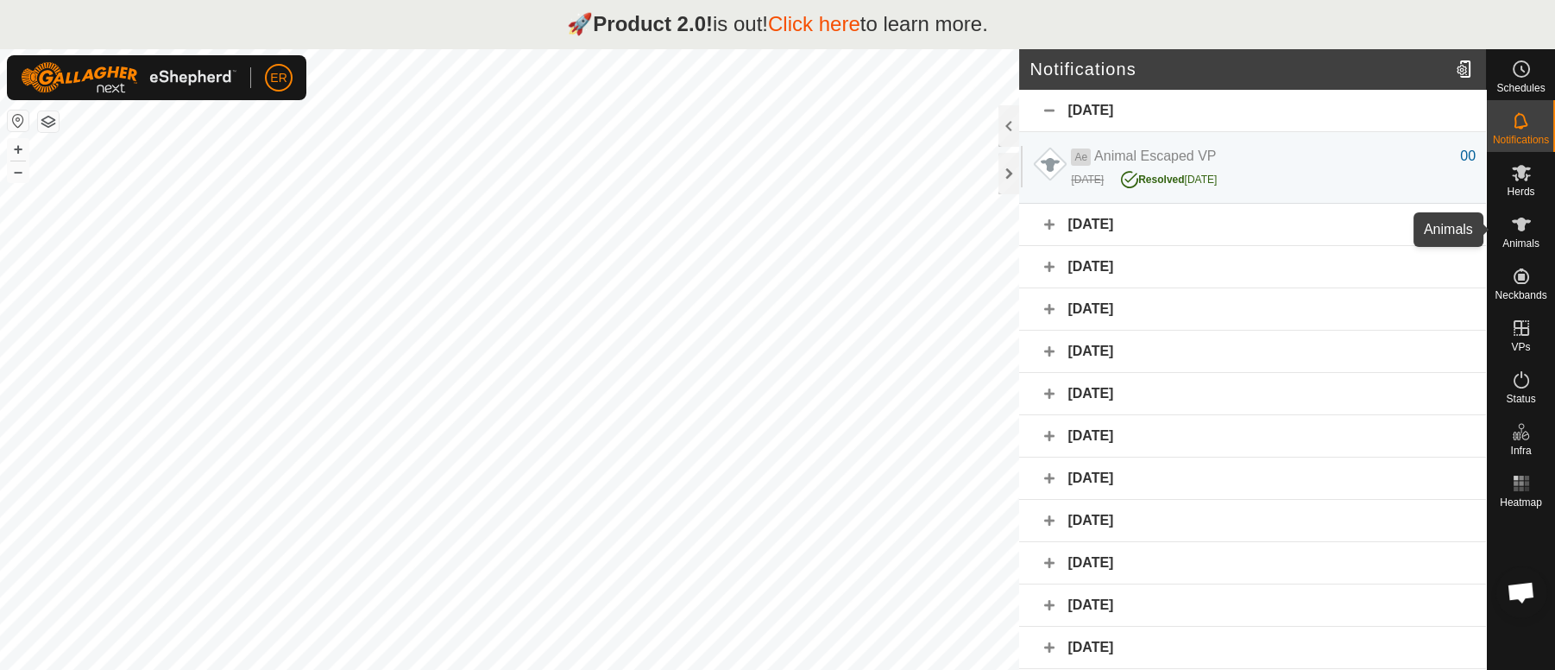
click at [1524, 230] on icon at bounding box center [1521, 224] width 21 height 21
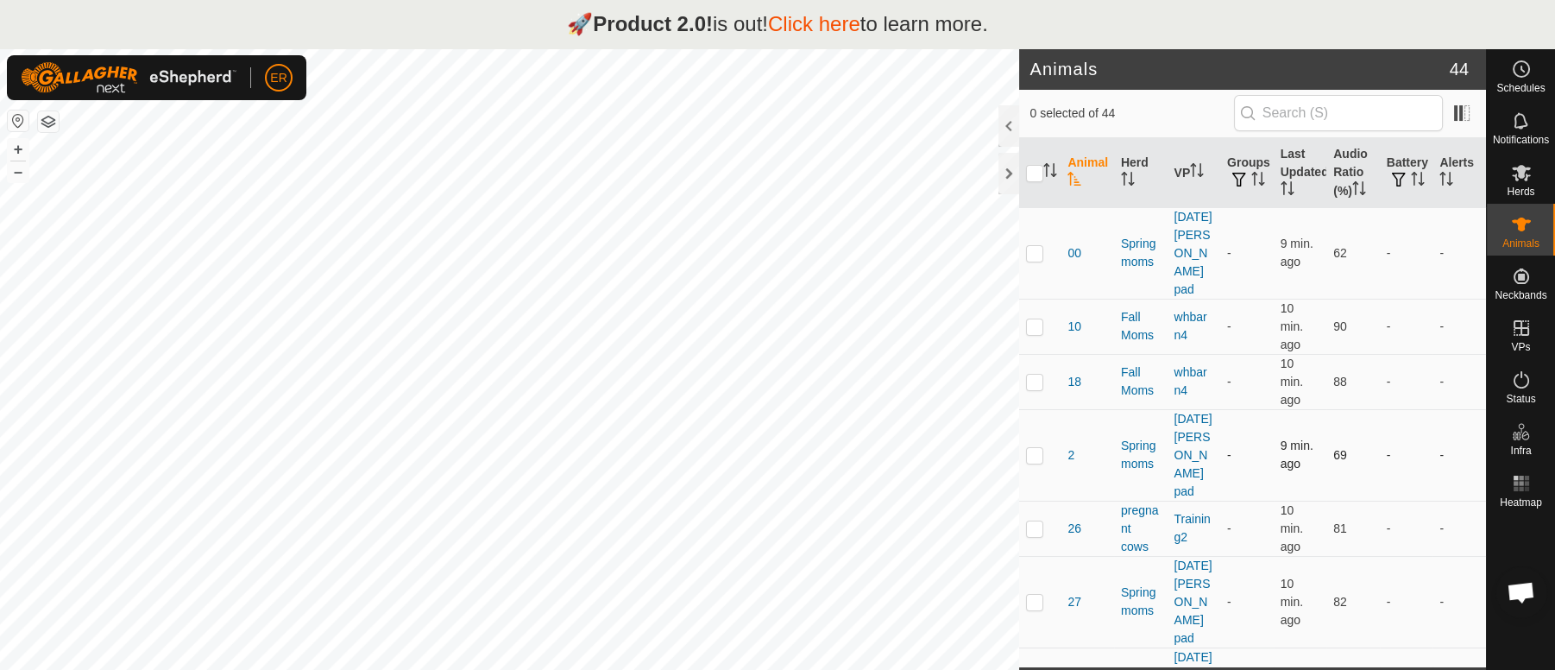
click at [1380, 427] on td "-" at bounding box center [1406, 454] width 53 height 91
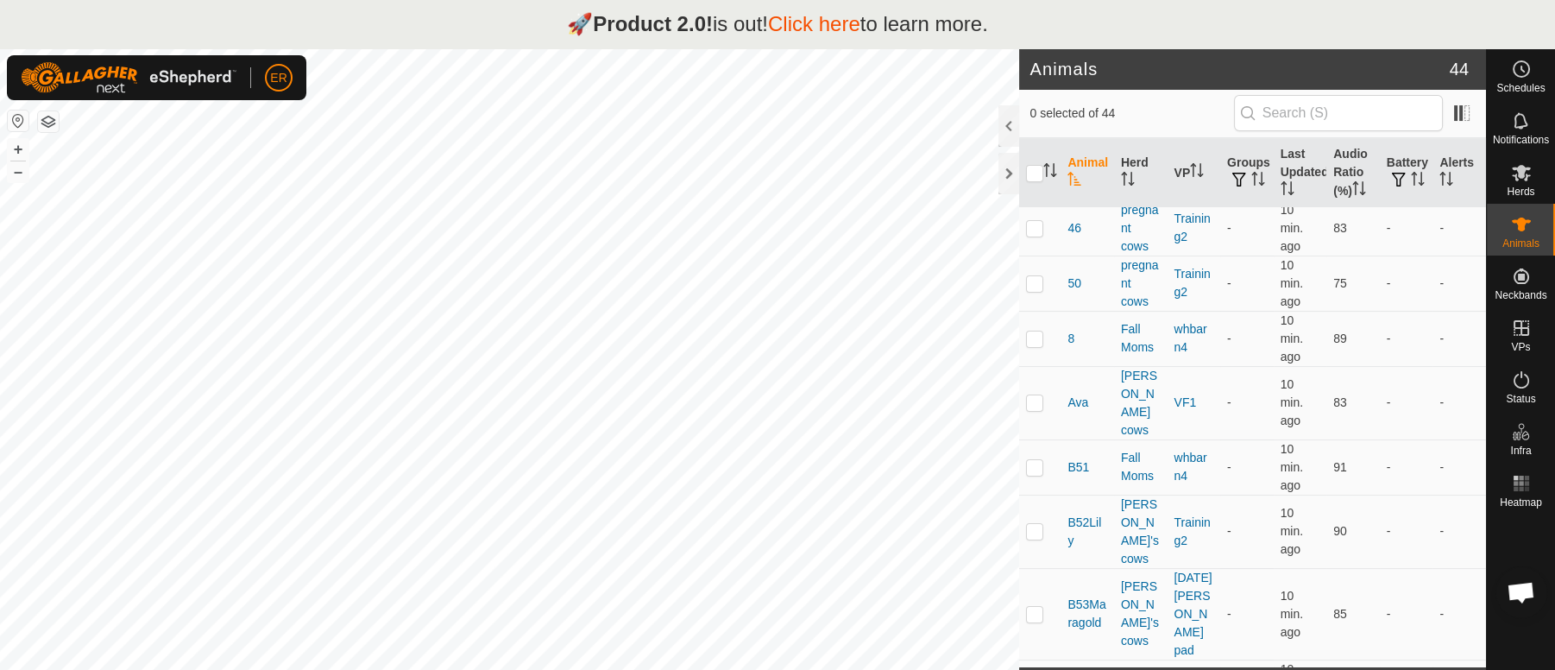
scroll to position [1121, 0]
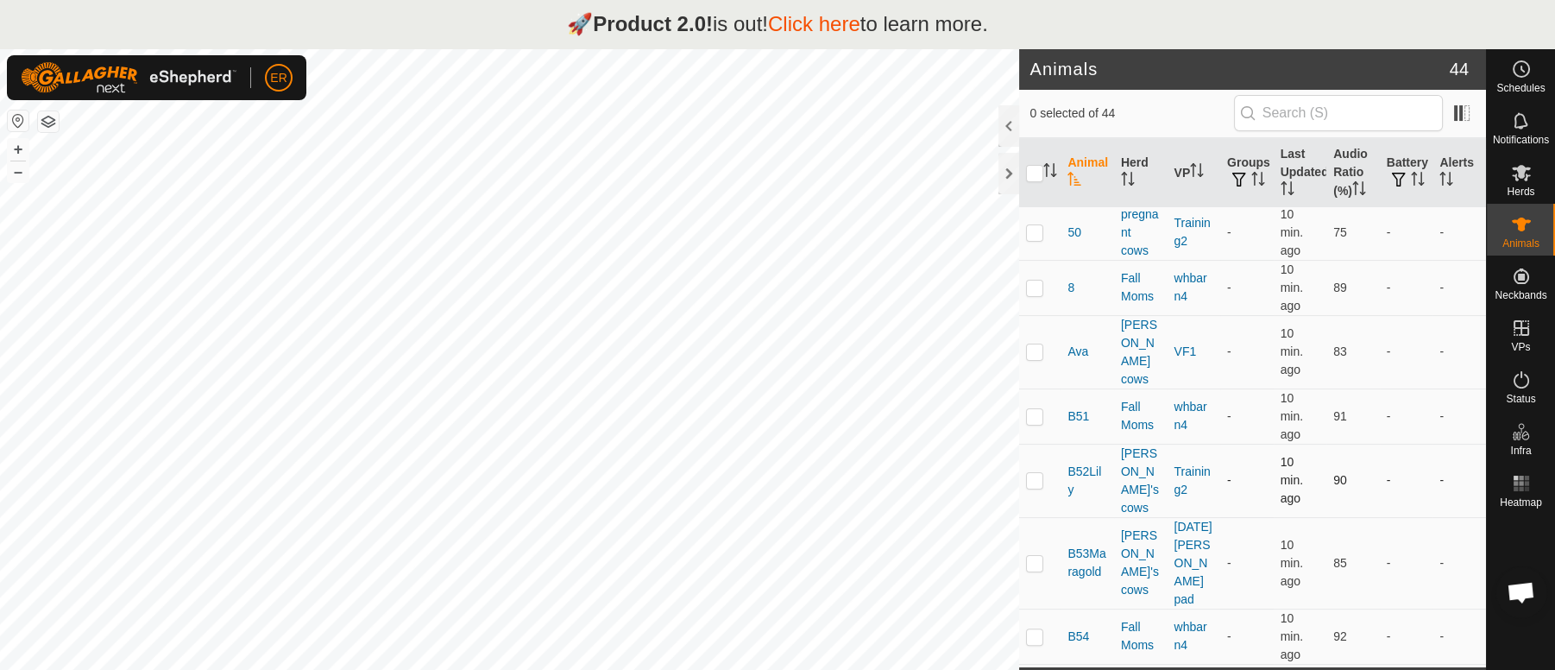
click at [1040, 473] on p-checkbox at bounding box center [1034, 480] width 17 height 14
click at [1035, 473] on p-checkbox at bounding box center [1034, 480] width 17 height 14
checkbox input "false"
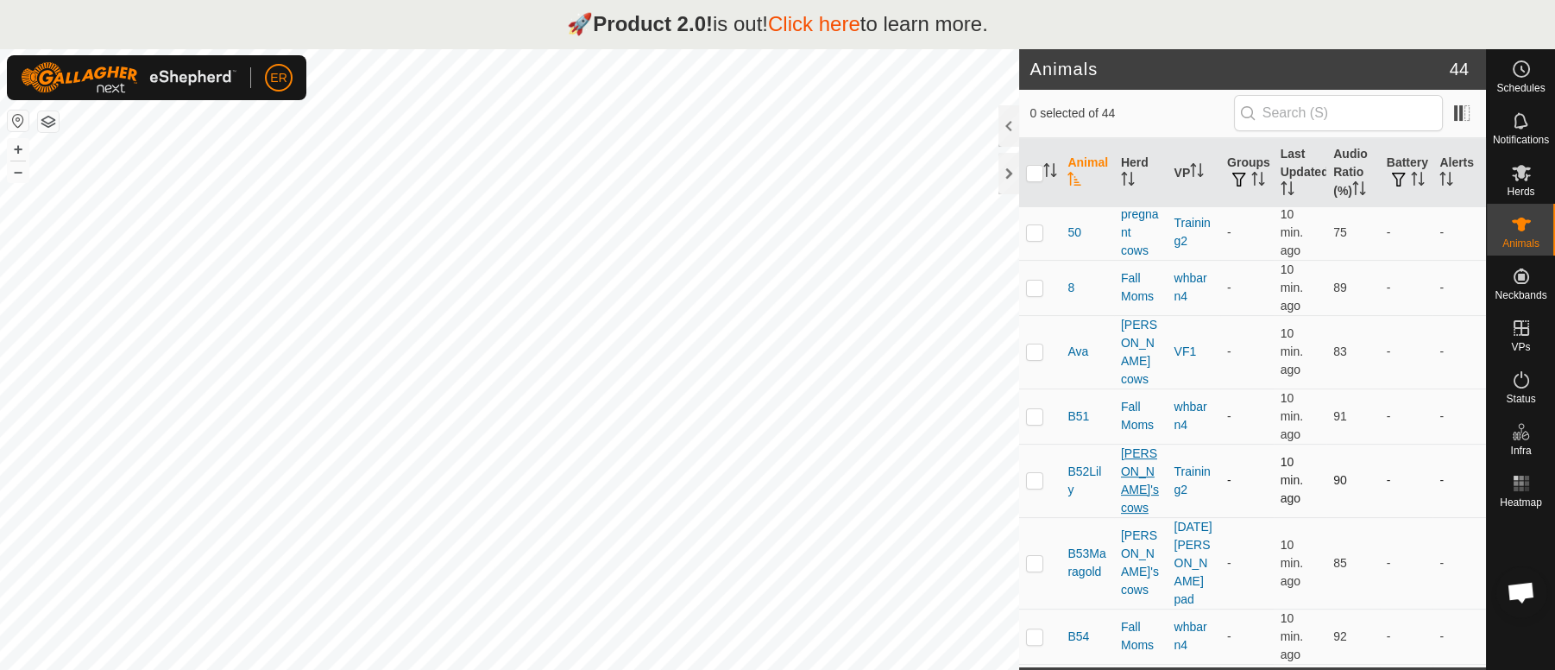
click at [1123, 444] on div "[PERSON_NAME]'s cows" at bounding box center [1141, 480] width 40 height 72
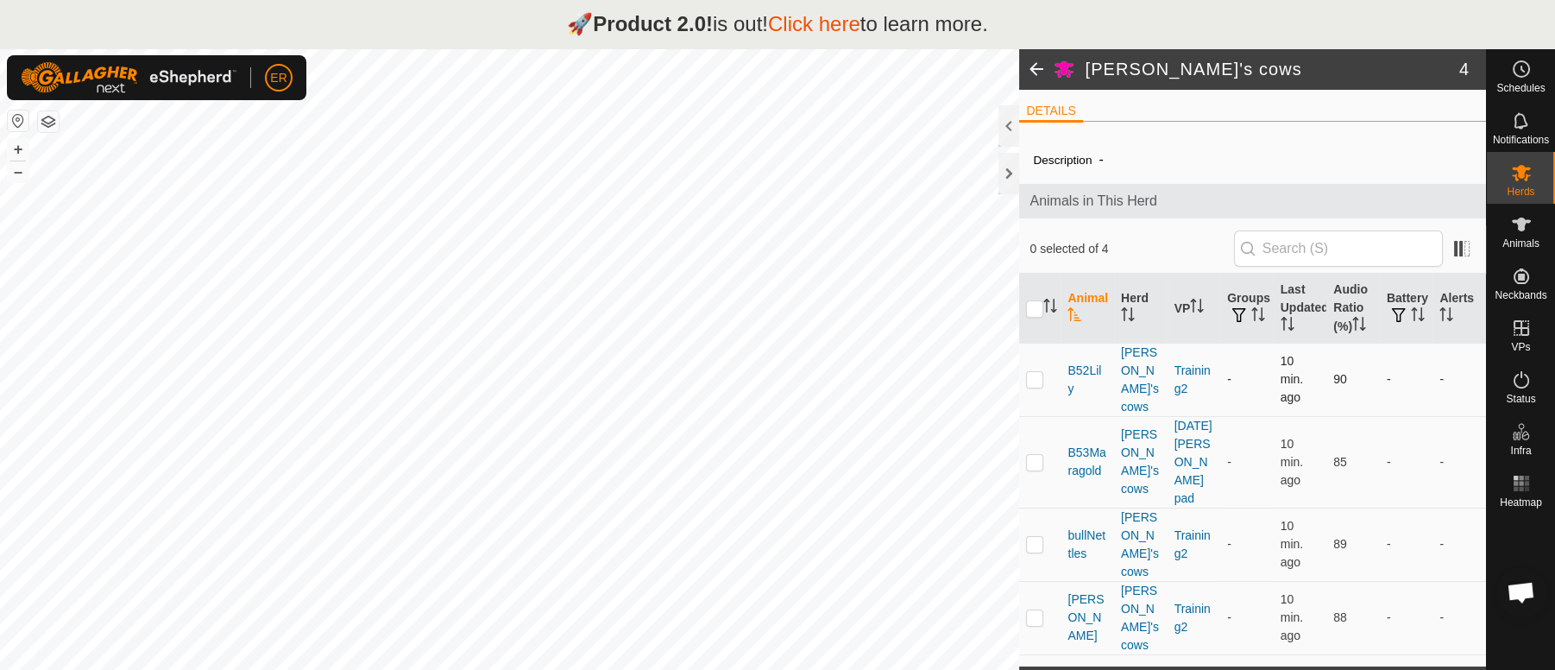
click at [1036, 372] on p-checkbox at bounding box center [1034, 379] width 17 height 14
checkbox input "true"
click at [1184, 304] on th "VP" at bounding box center [1193, 309] width 53 height 70
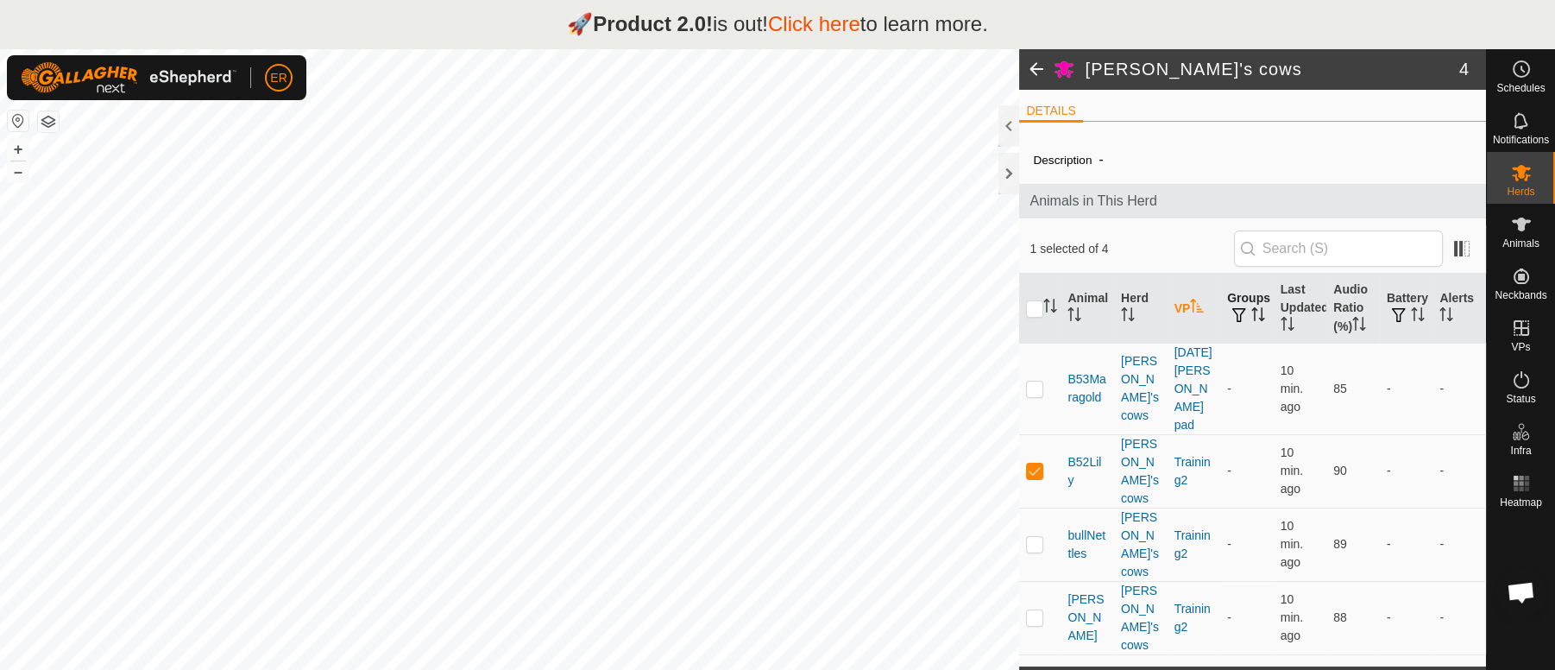
click at [1244, 310] on span "button" at bounding box center [1239, 315] width 14 height 14
click at [1126, 321] on p-sorticon "Activate to sort" at bounding box center [1128, 317] width 14 height 14
click at [1072, 319] on icon "Activate to sort" at bounding box center [1074, 314] width 14 height 14
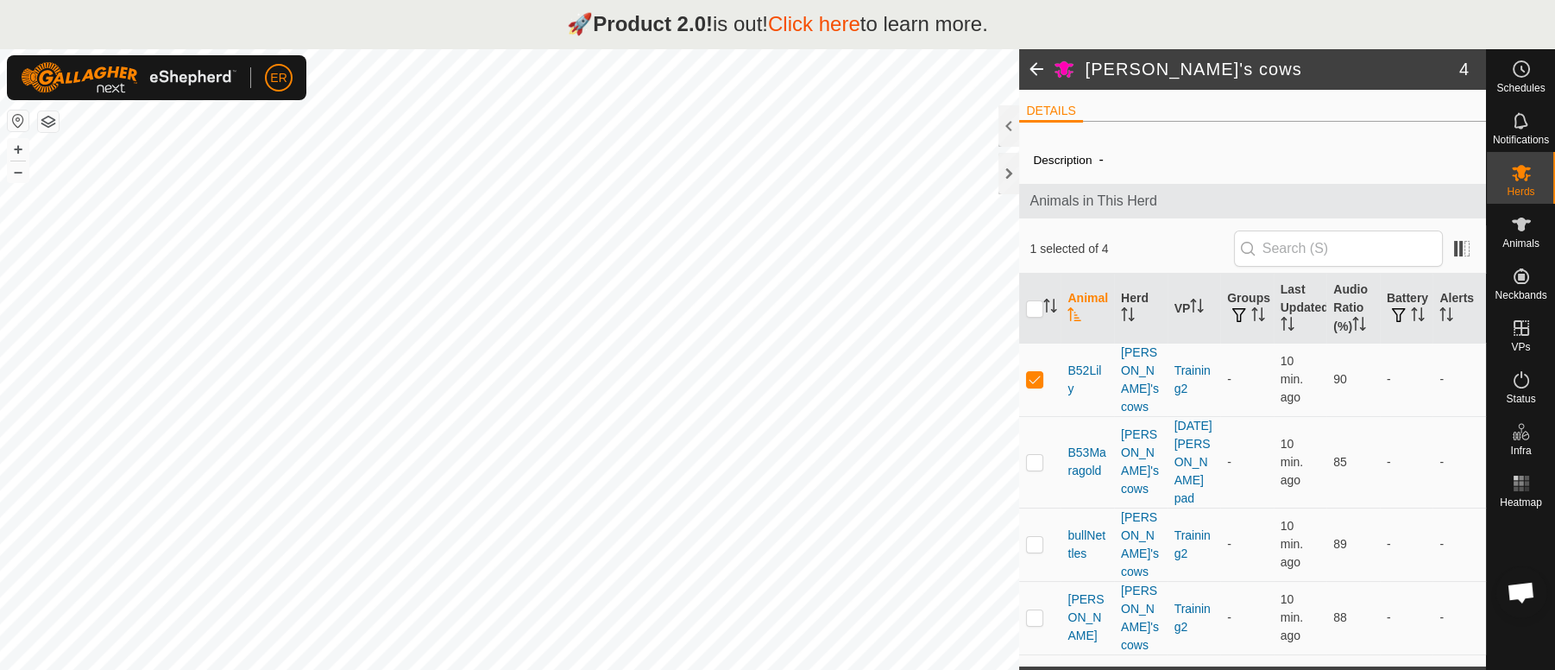
click at [1072, 319] on icon "Activate to sort" at bounding box center [1074, 314] width 14 height 14
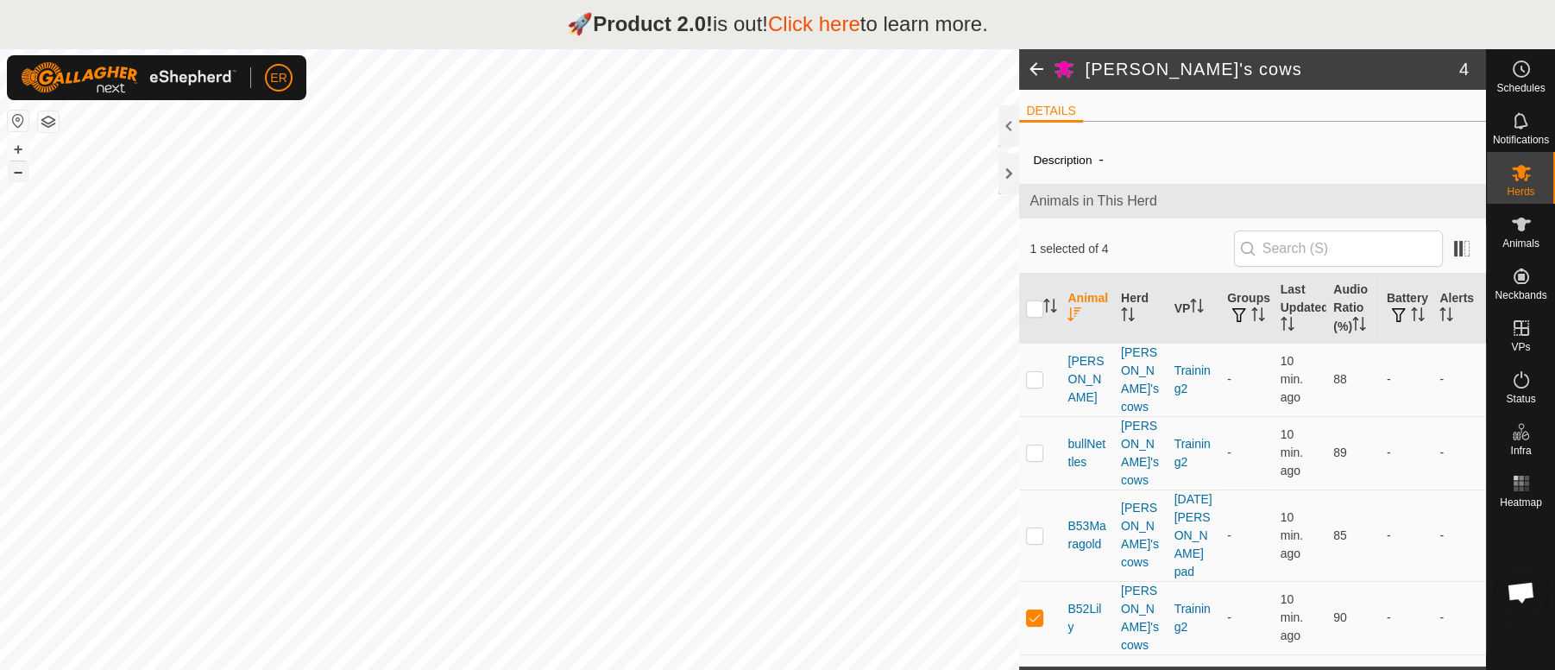
click at [18, 172] on button "–" at bounding box center [18, 171] width 21 height 21
click at [22, 148] on button "+" at bounding box center [18, 149] width 21 height 21
click at [1528, 227] on icon at bounding box center [1521, 224] width 21 height 21
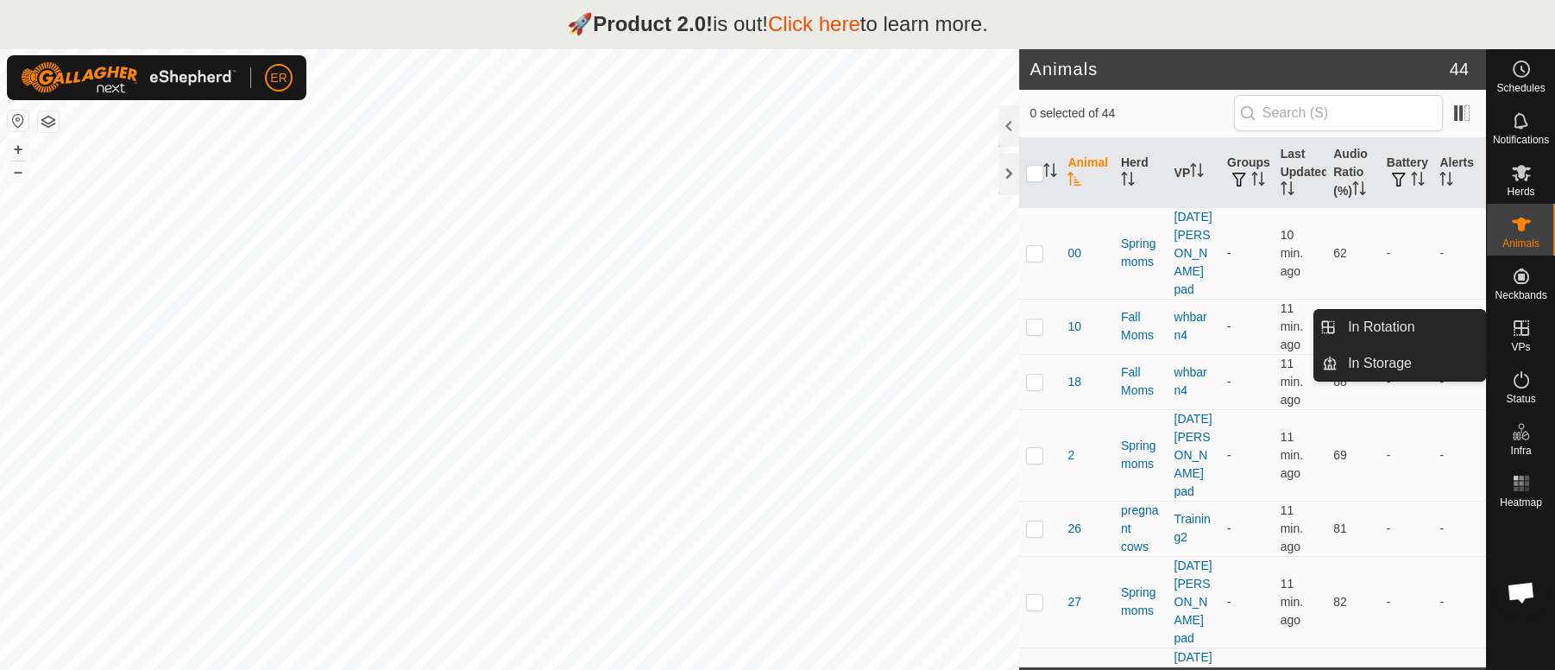
click at [1519, 326] on icon at bounding box center [1521, 328] width 16 height 16
click at [1406, 324] on link "In Rotation" at bounding box center [1411, 327] width 148 height 35
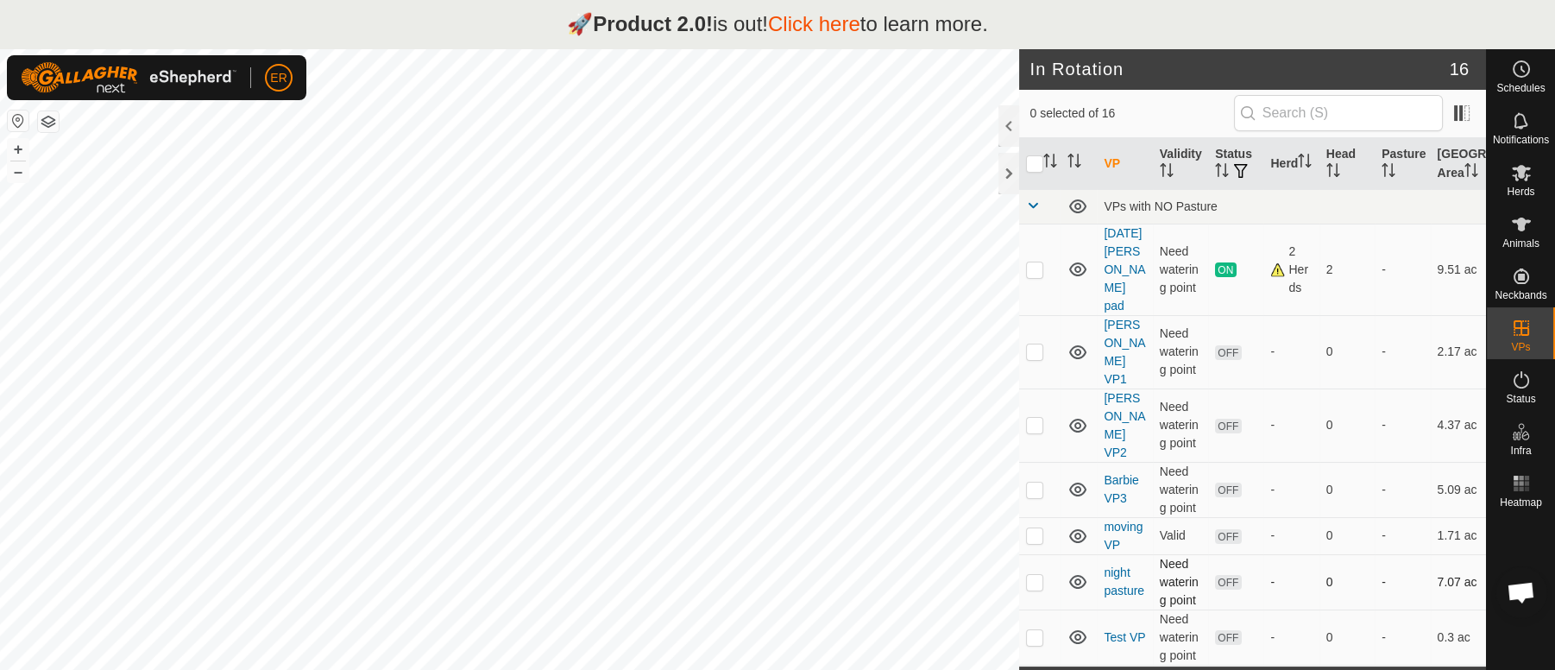
drag, startPoint x: 1345, startPoint y: 648, endPoint x: 1343, endPoint y: 566, distance: 82.0
click at [1031, 212] on span at bounding box center [1033, 205] width 14 height 14
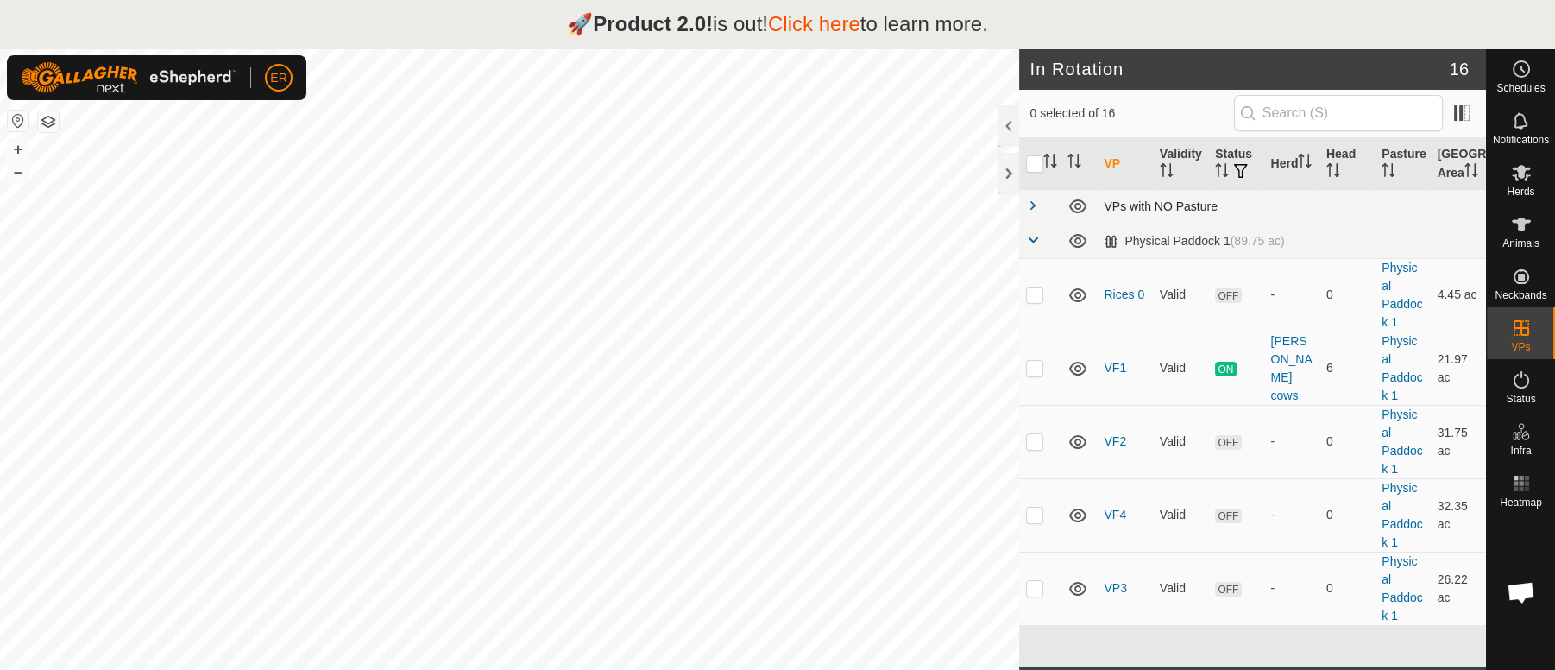
click at [1045, 223] on td at bounding box center [1039, 206] width 41 height 35
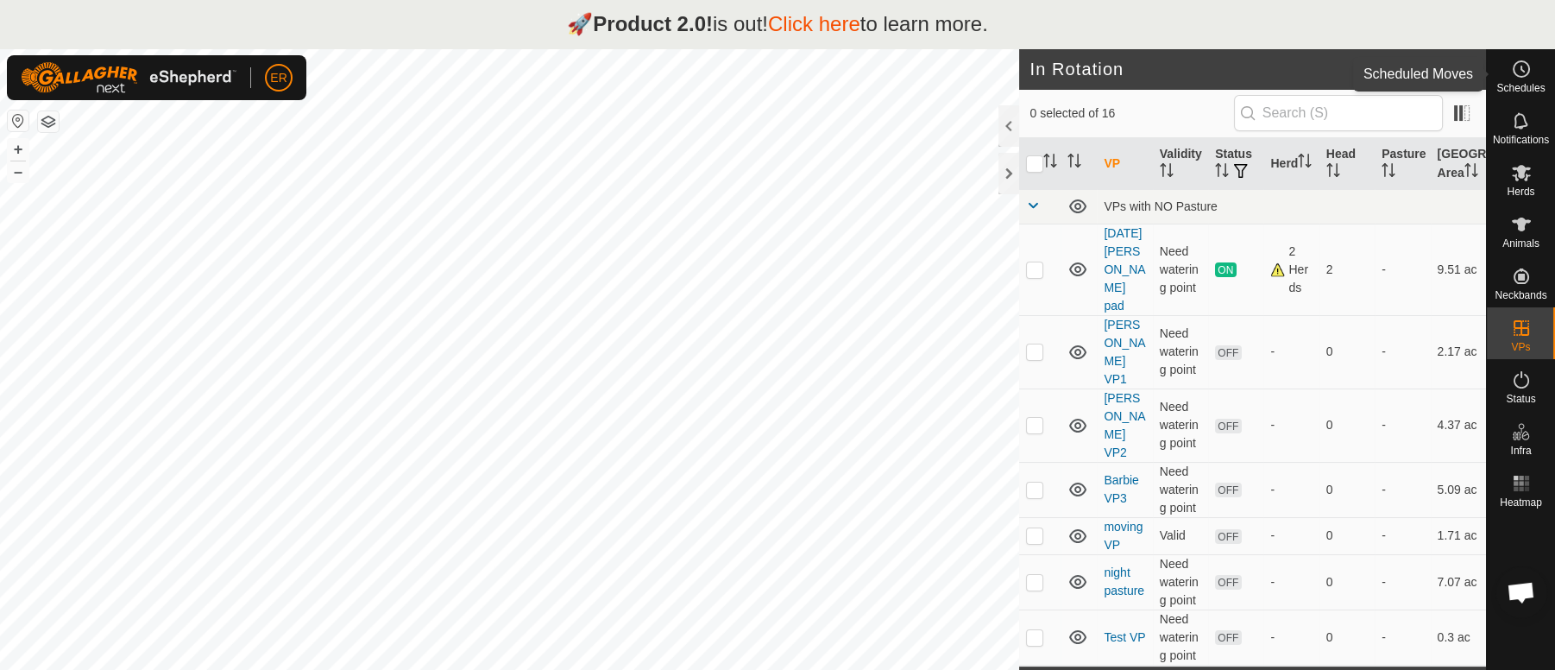
click at [1522, 70] on icon at bounding box center [1522, 68] width 3 height 5
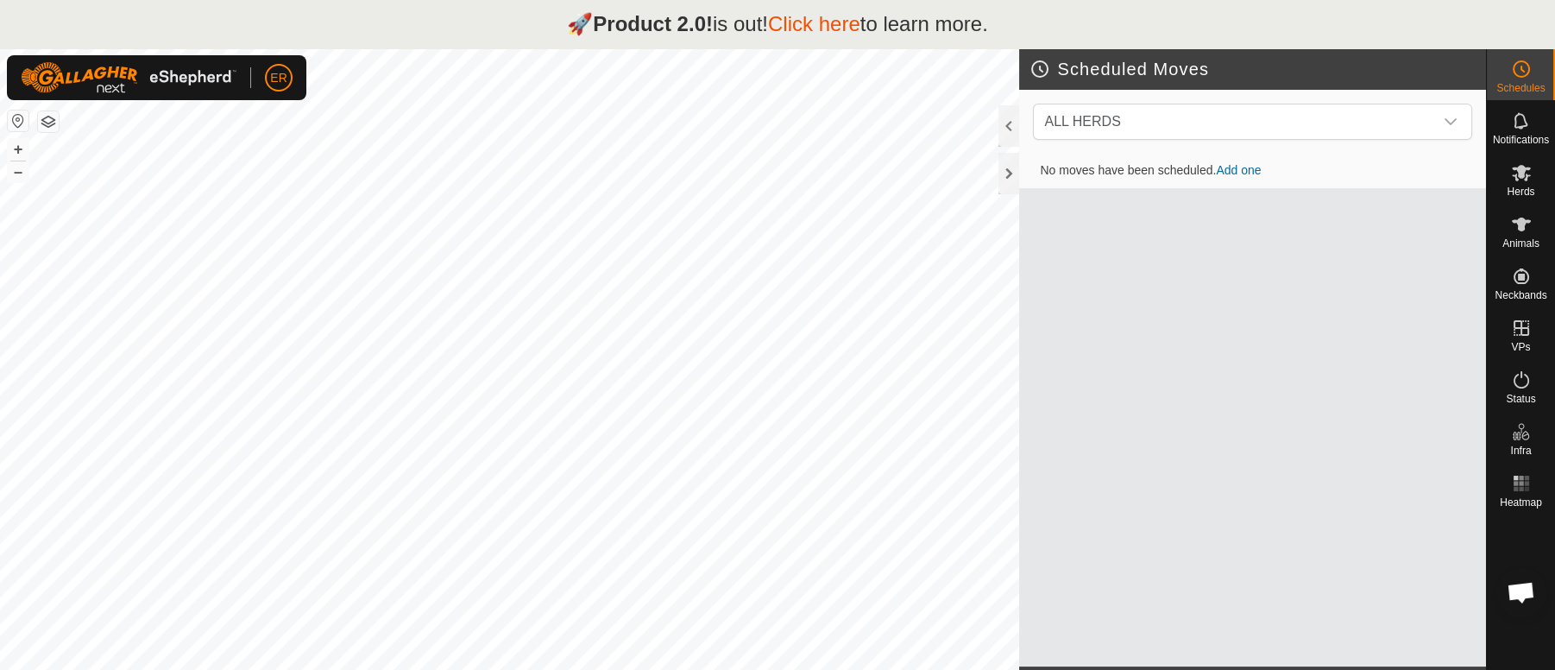
click at [1522, 70] on icon at bounding box center [1522, 68] width 3 height 5
click at [1518, 224] on icon at bounding box center [1521, 224] width 19 height 14
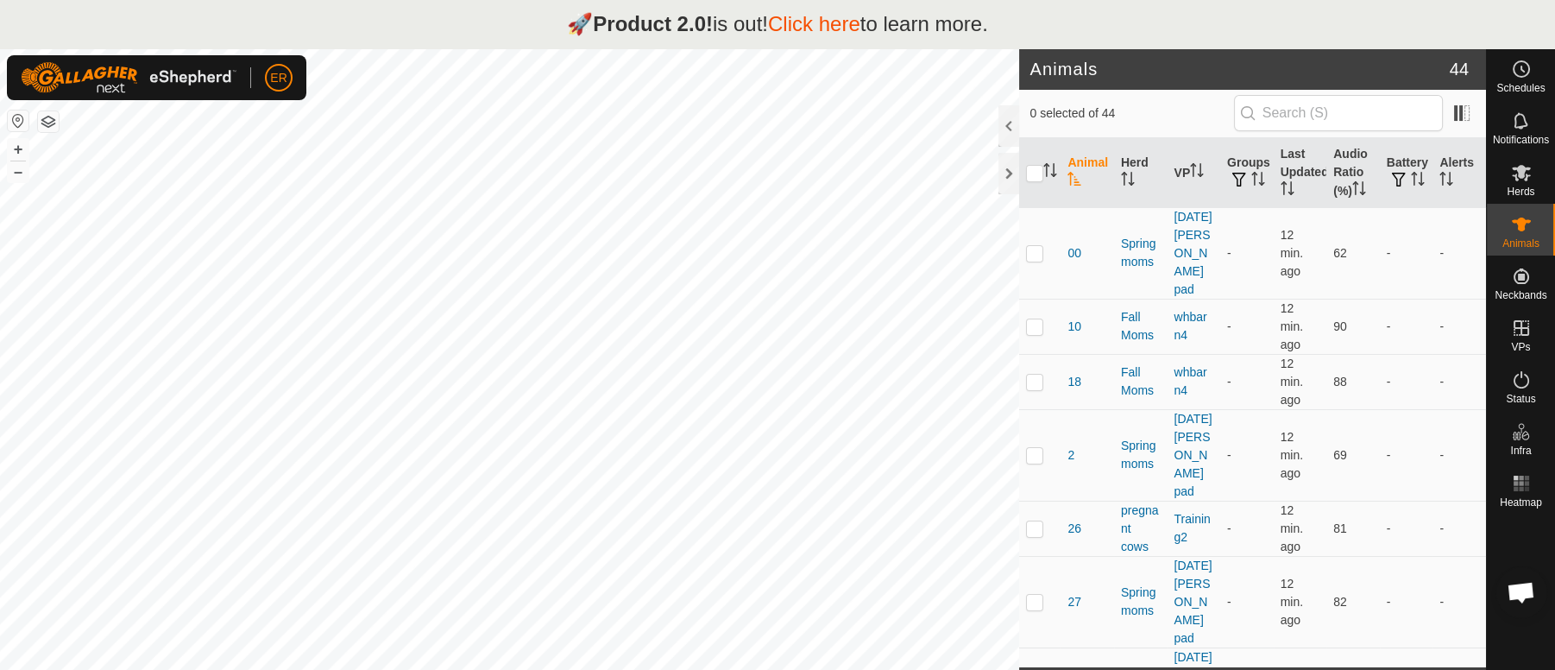
checkbox input "false"
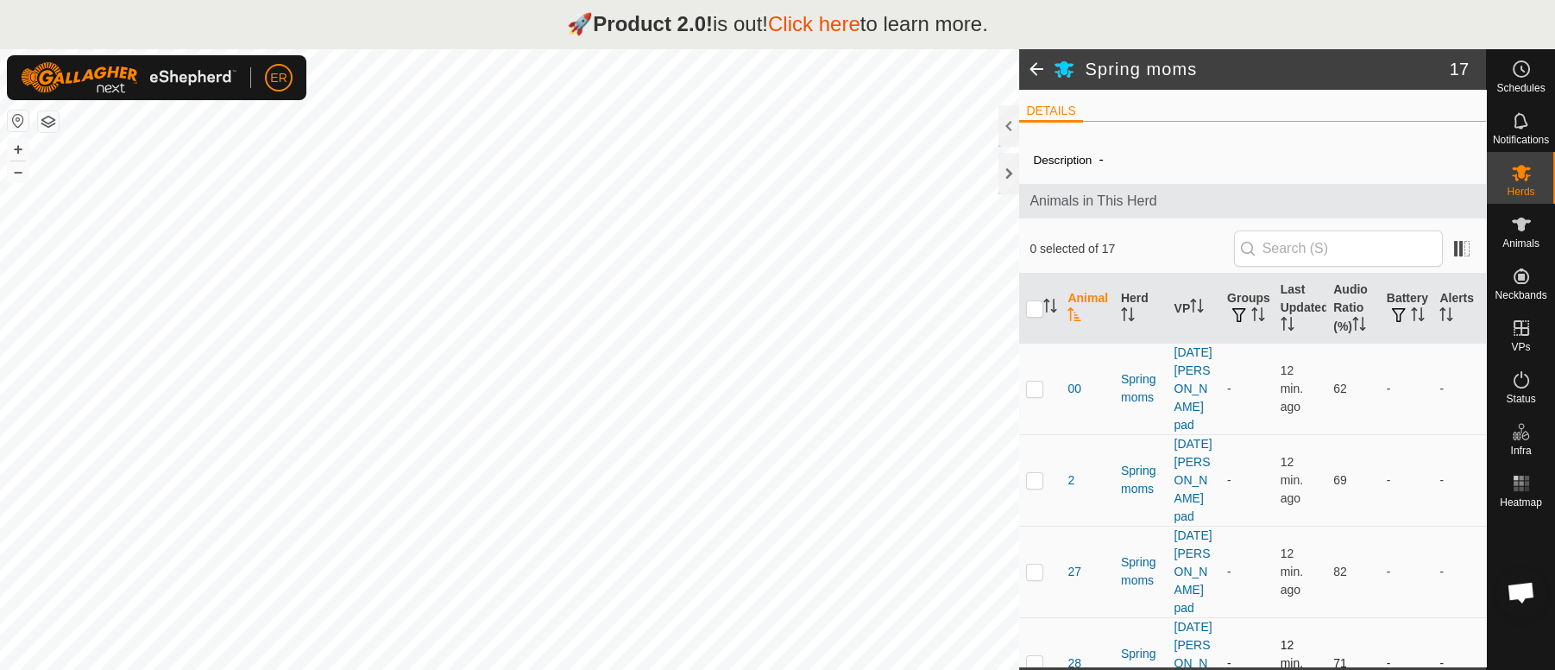
click at [1077, 654] on span "28" at bounding box center [1074, 663] width 14 height 18
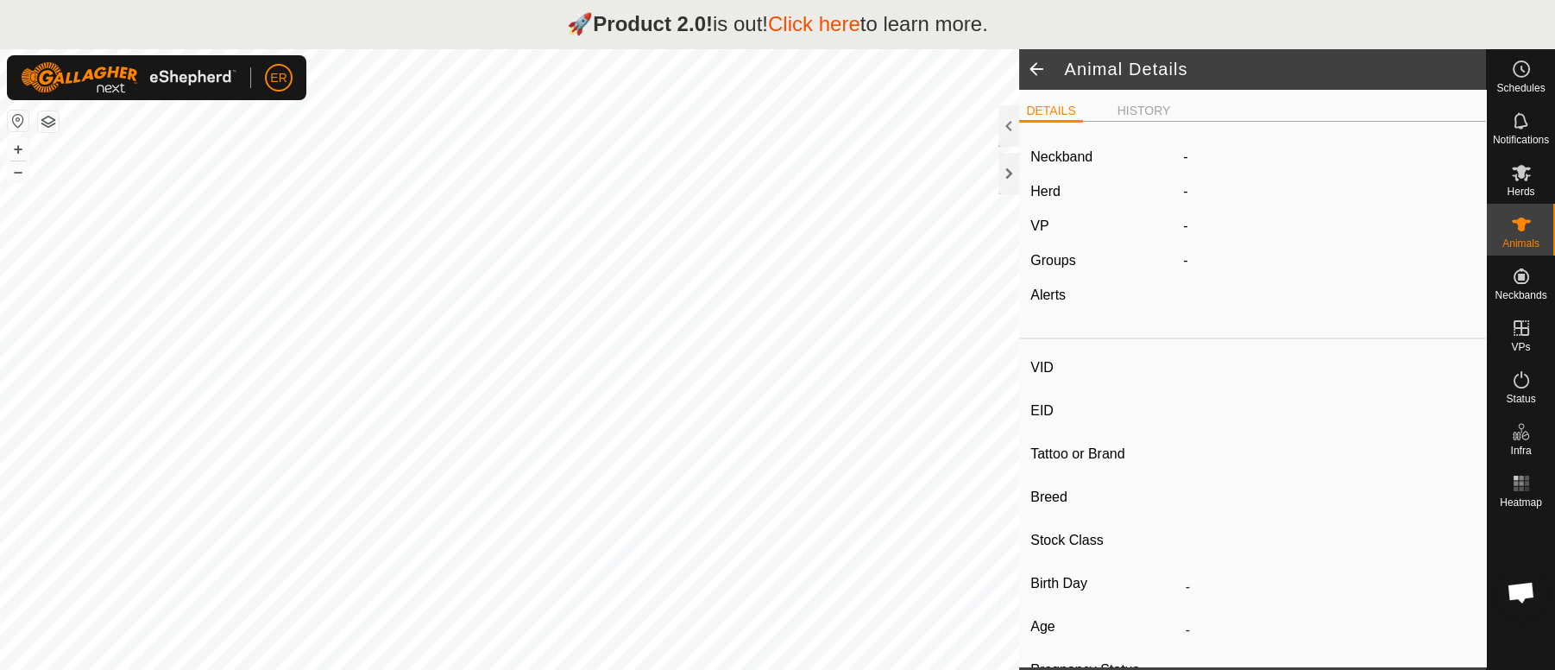
type input "28"
type input "-"
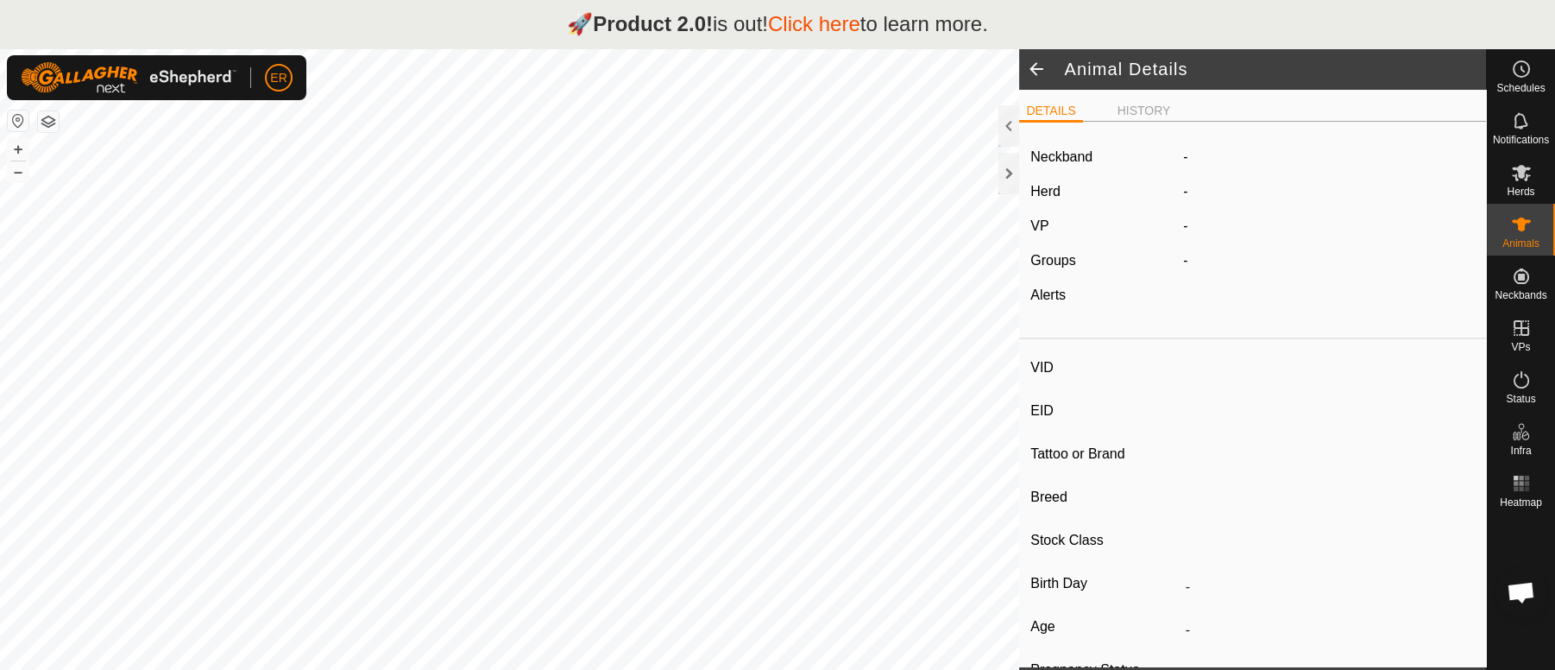
type input "0 kg"
type input "-"
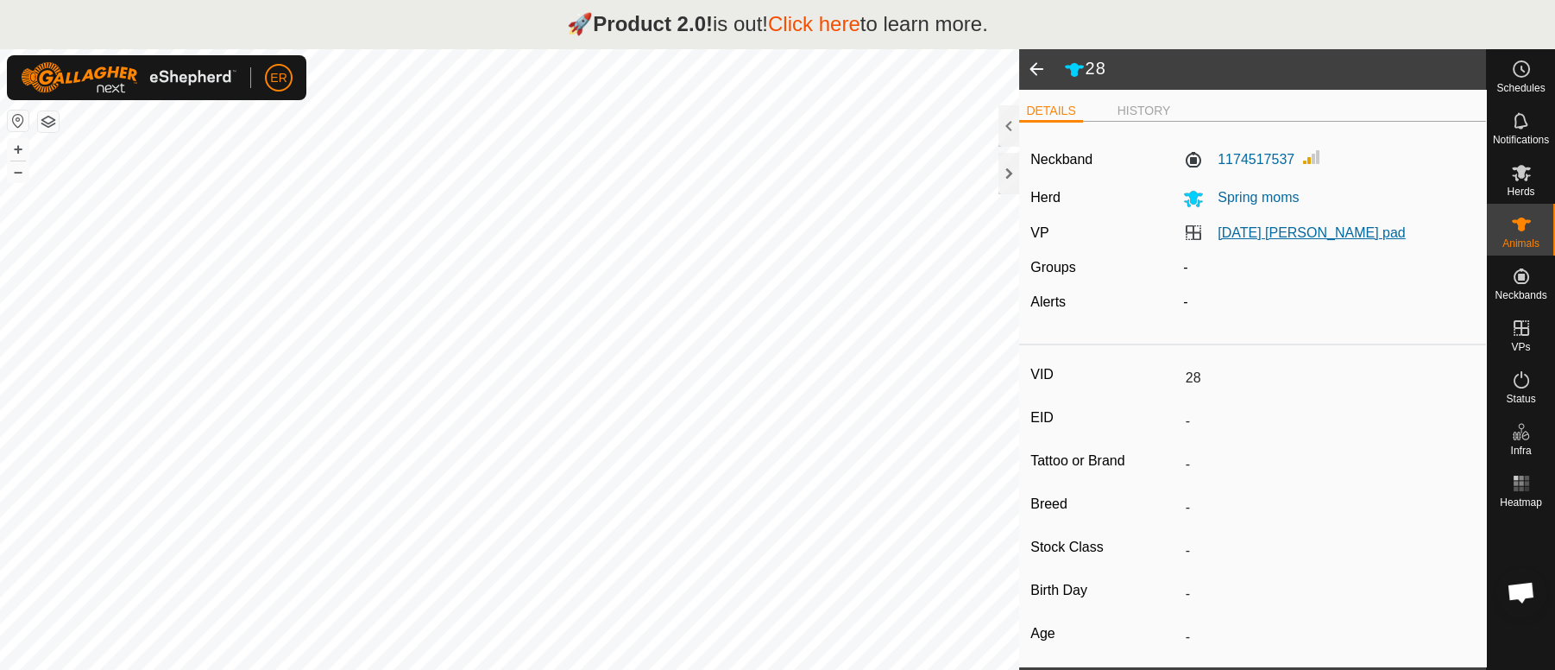
click at [1306, 237] on link "[DATE] [PERSON_NAME] pad" at bounding box center [1311, 232] width 188 height 15
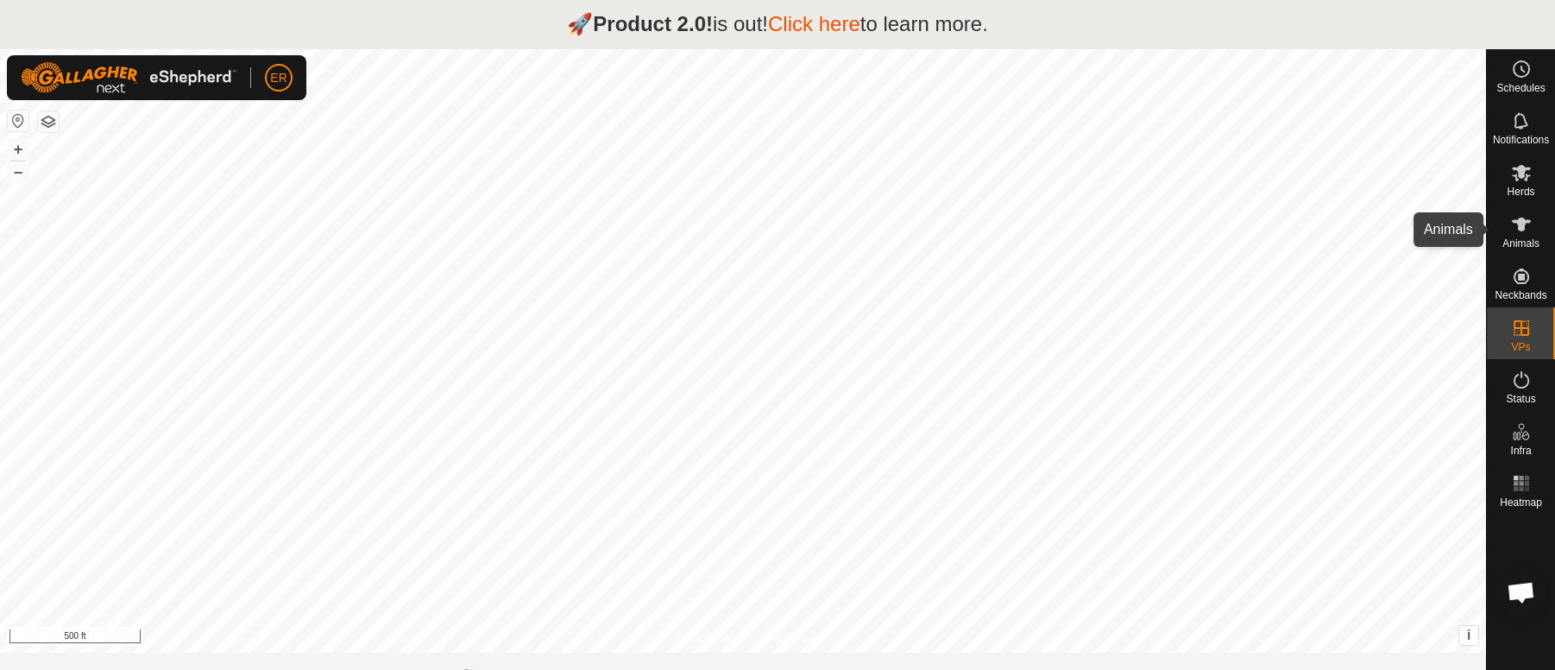
click at [1517, 227] on icon at bounding box center [1521, 224] width 19 height 14
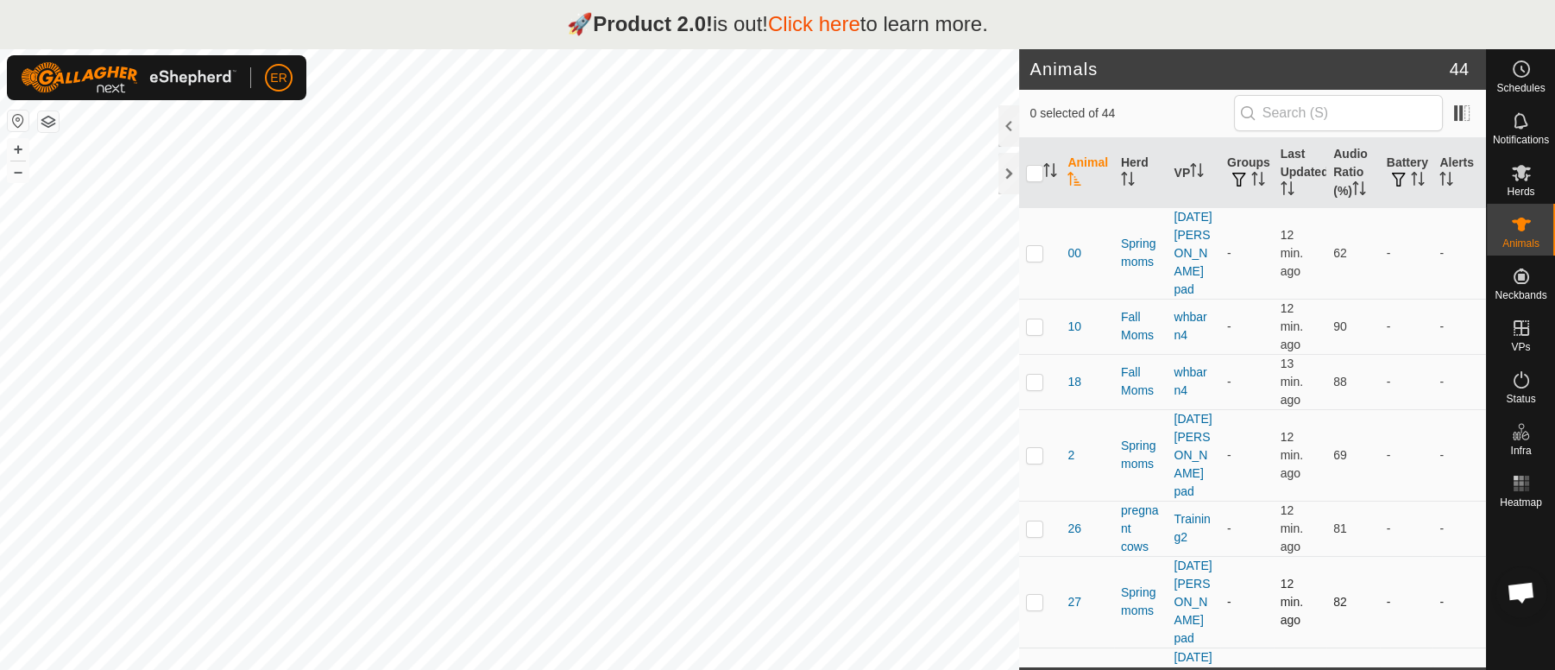
click at [1251, 558] on td "-" at bounding box center [1246, 601] width 53 height 91
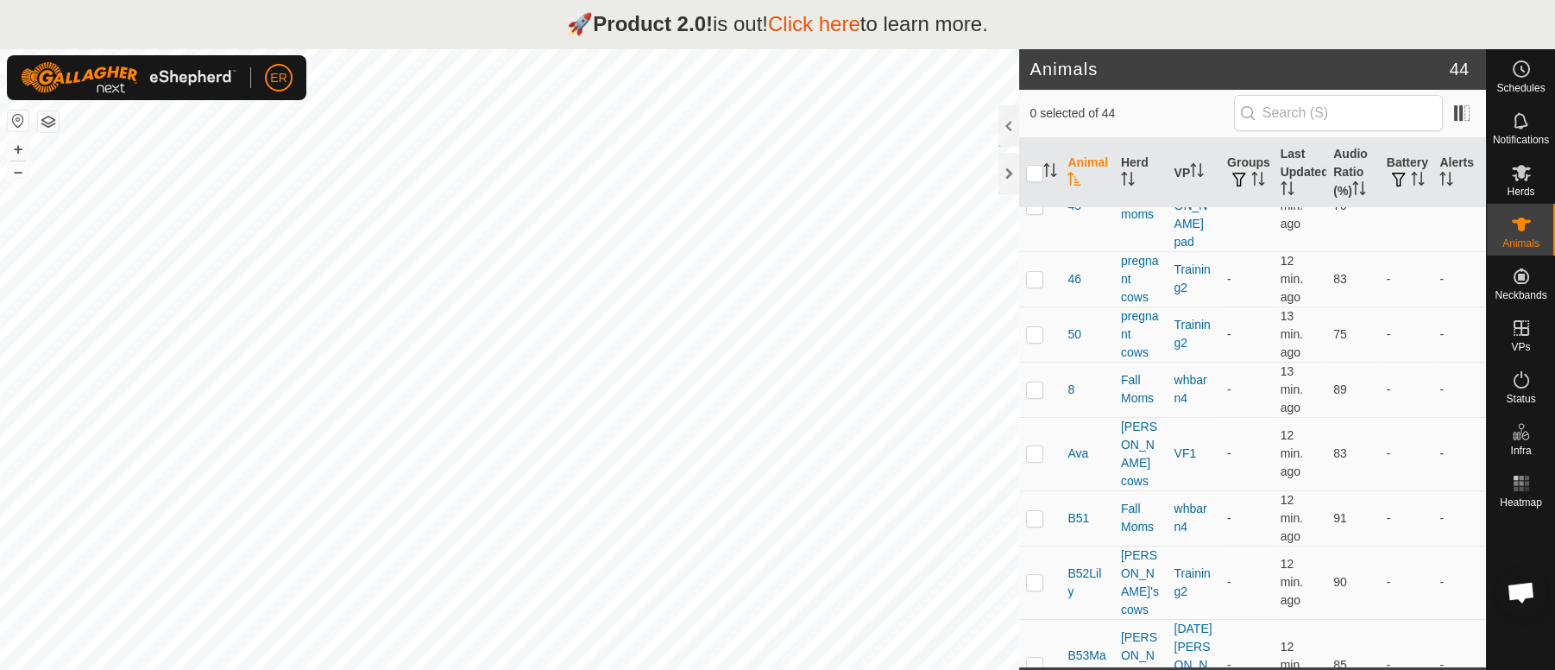
scroll to position [1070, 0]
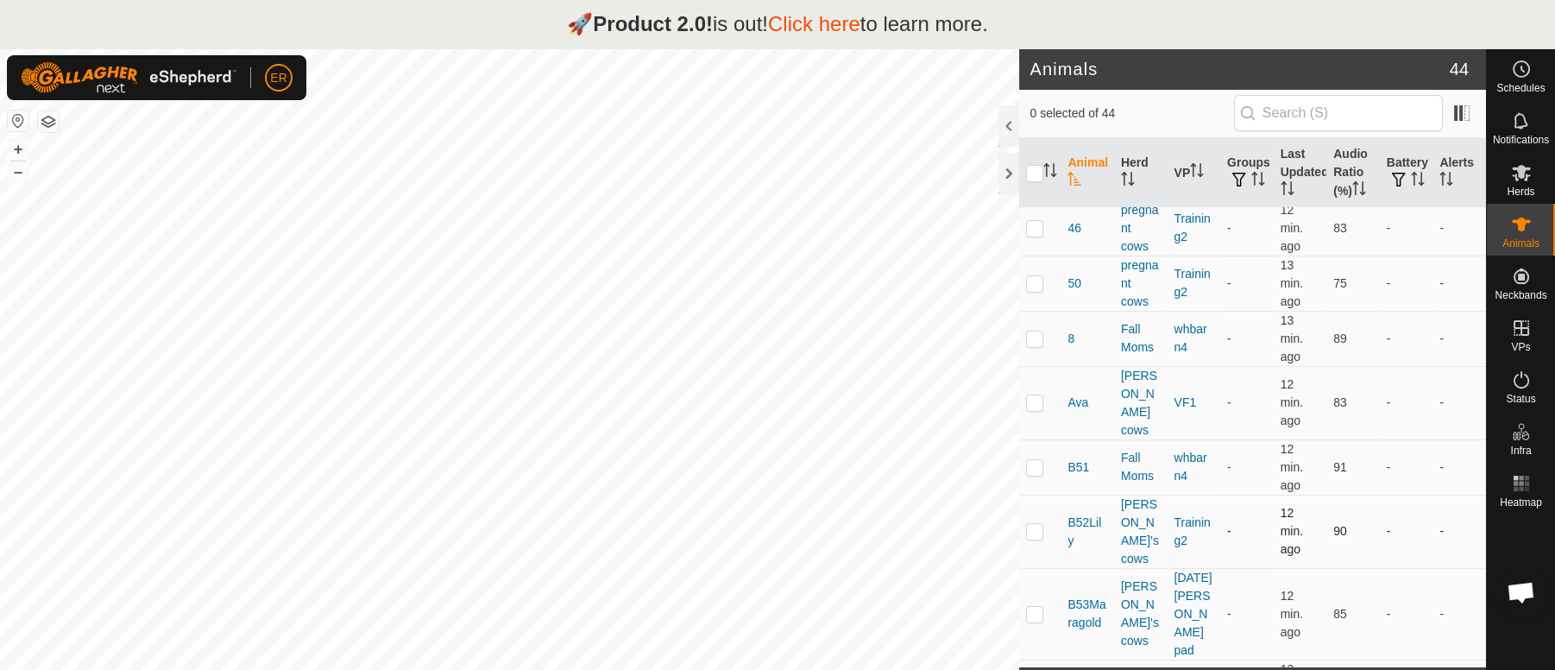
click at [1035, 524] on p-checkbox at bounding box center [1034, 531] width 17 height 14
checkbox input "true"
click at [1084, 513] on span "B52Lily" at bounding box center [1087, 531] width 40 height 36
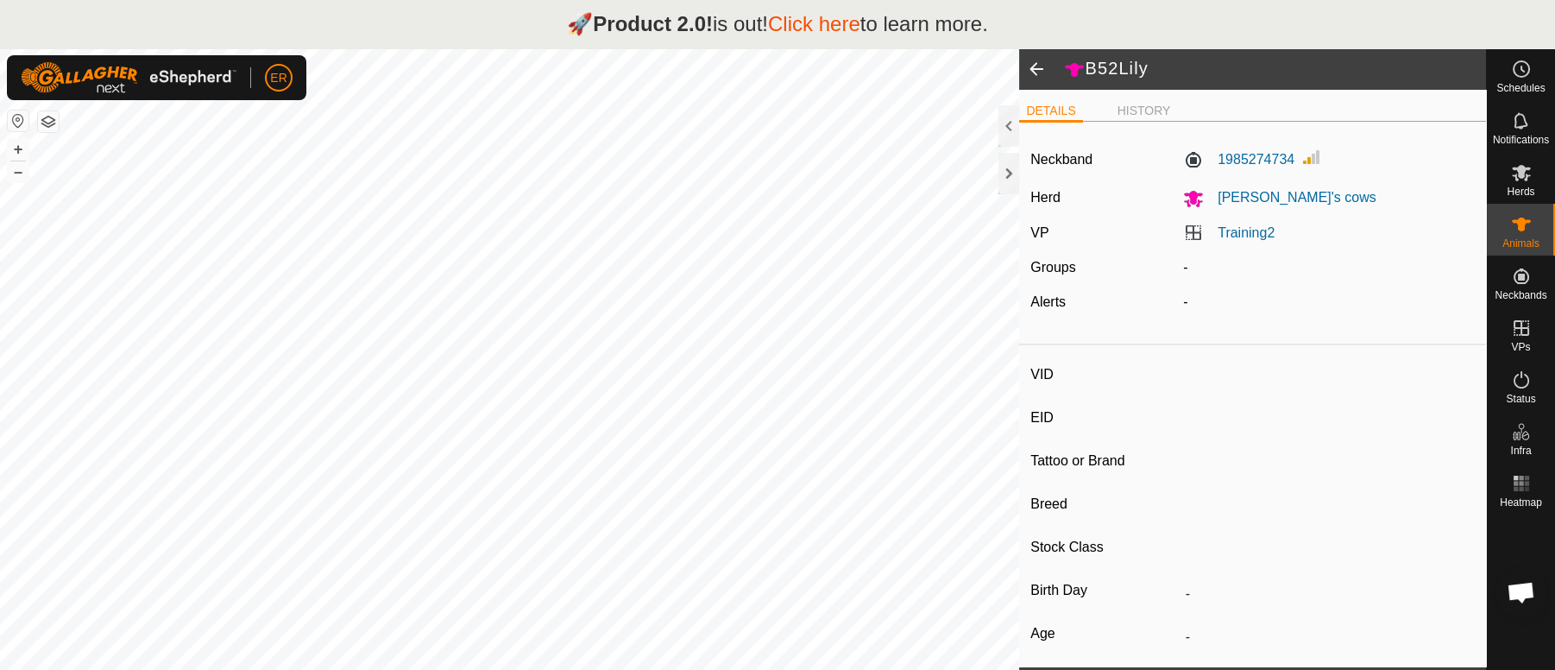
type input "B52Lily"
type input "-"
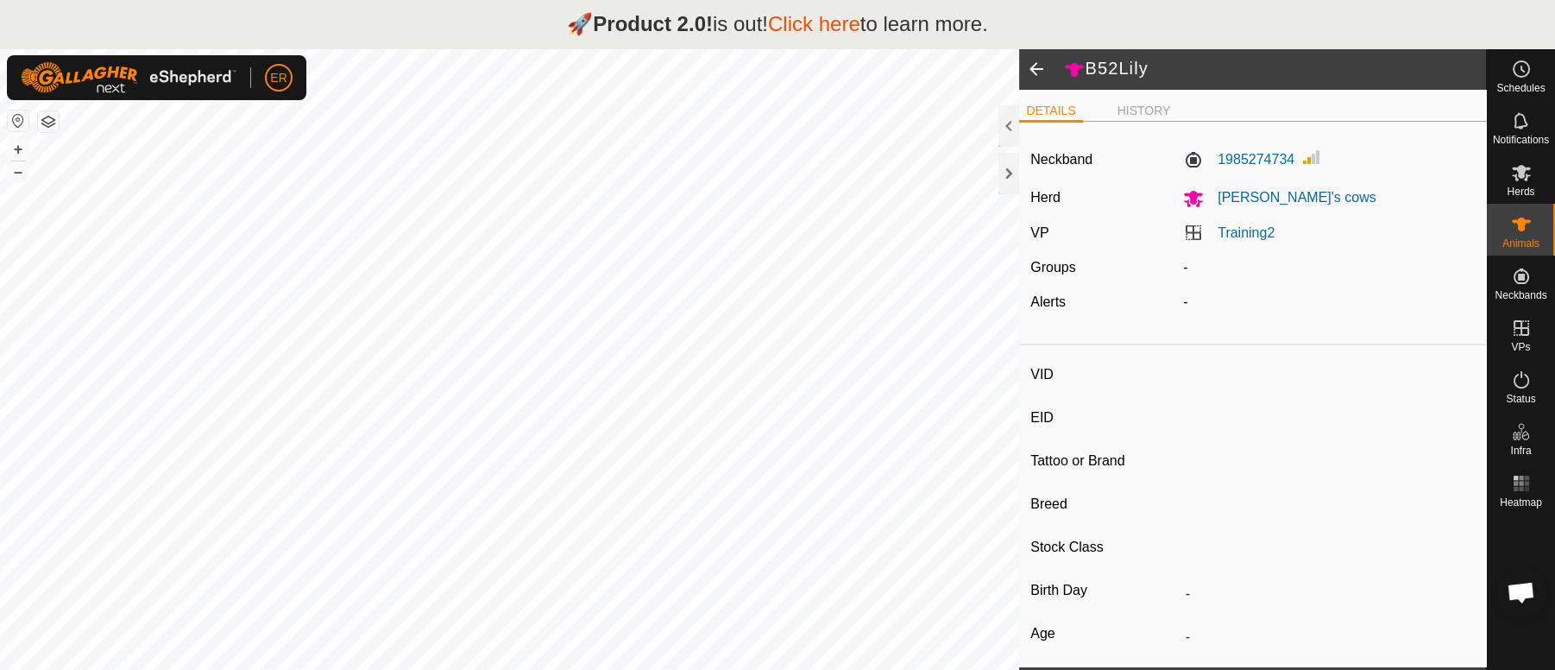
type input "Pregnant"
type input "0 kg"
type input "-"
click at [1035, 70] on span at bounding box center [1036, 68] width 35 height 41
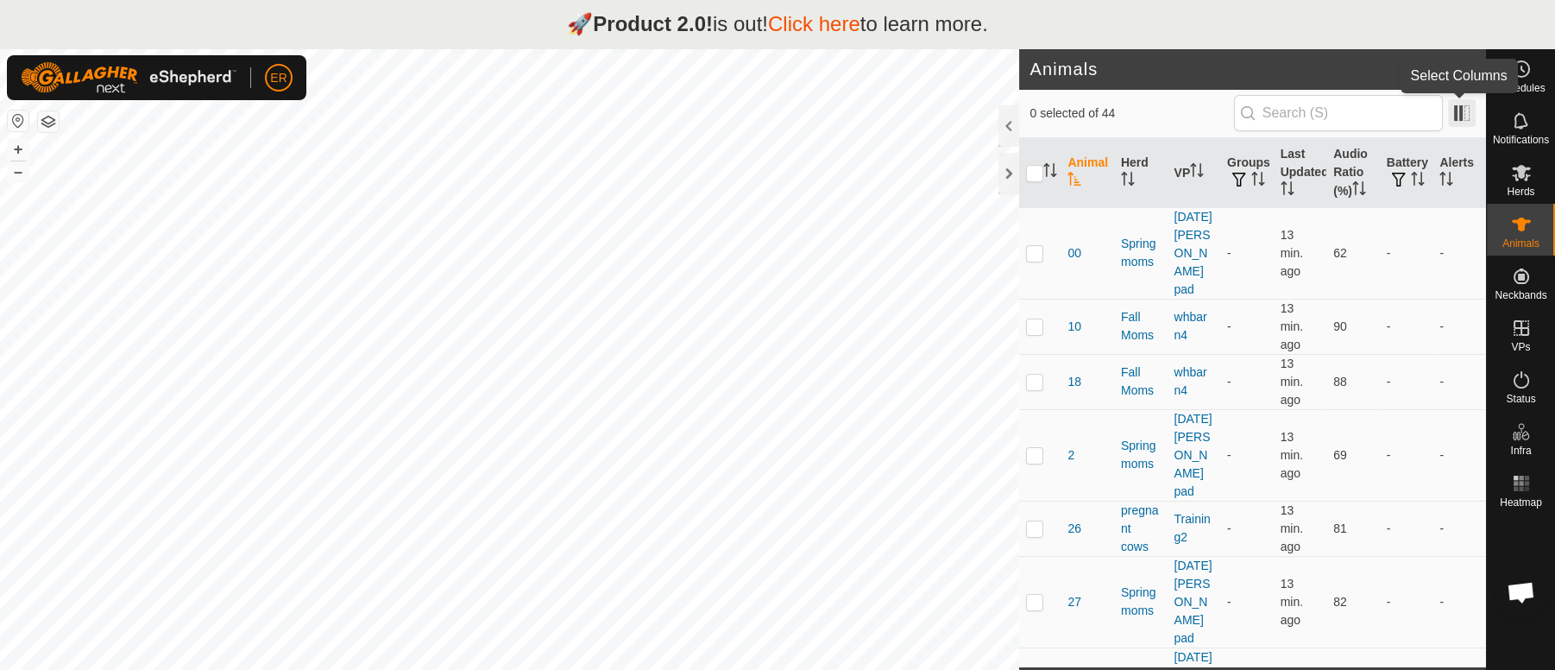
click at [1465, 110] on span at bounding box center [1462, 113] width 28 height 28
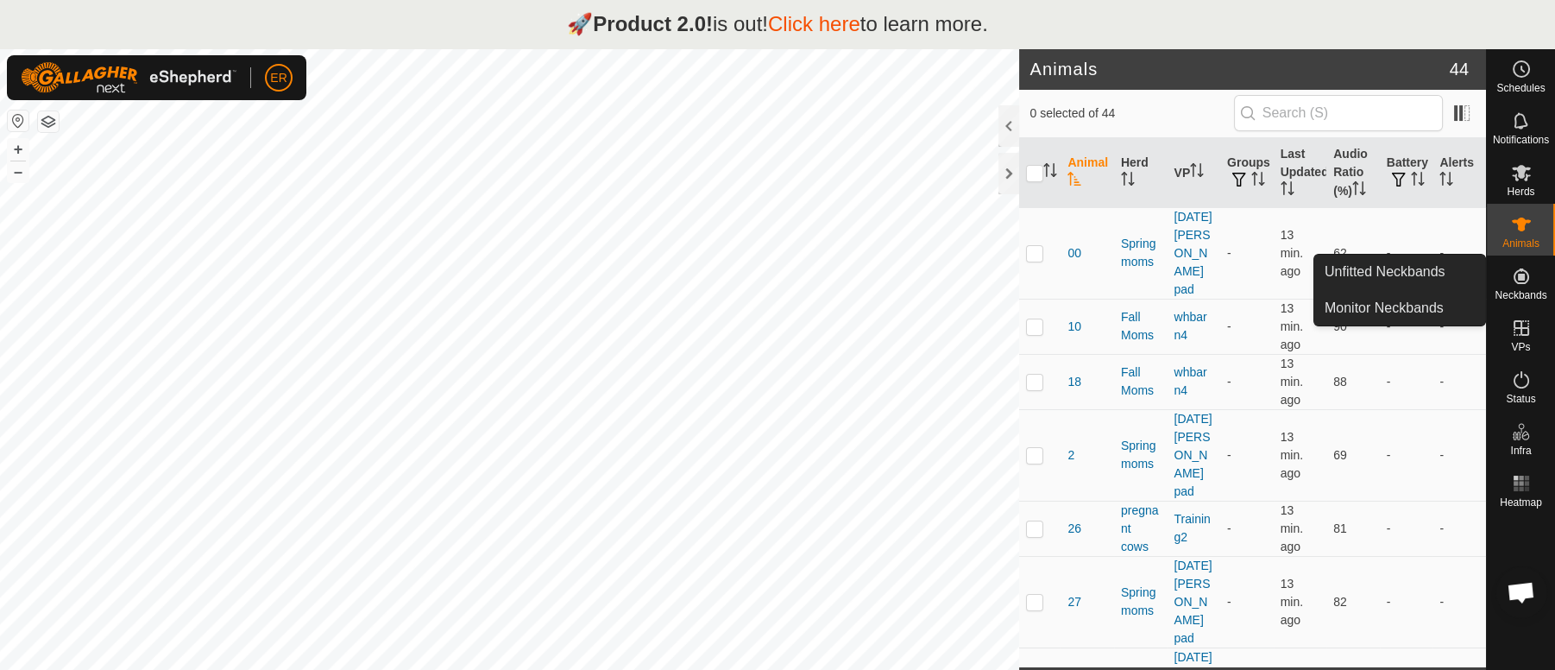
click at [1519, 274] on icon at bounding box center [1521, 276] width 16 height 16
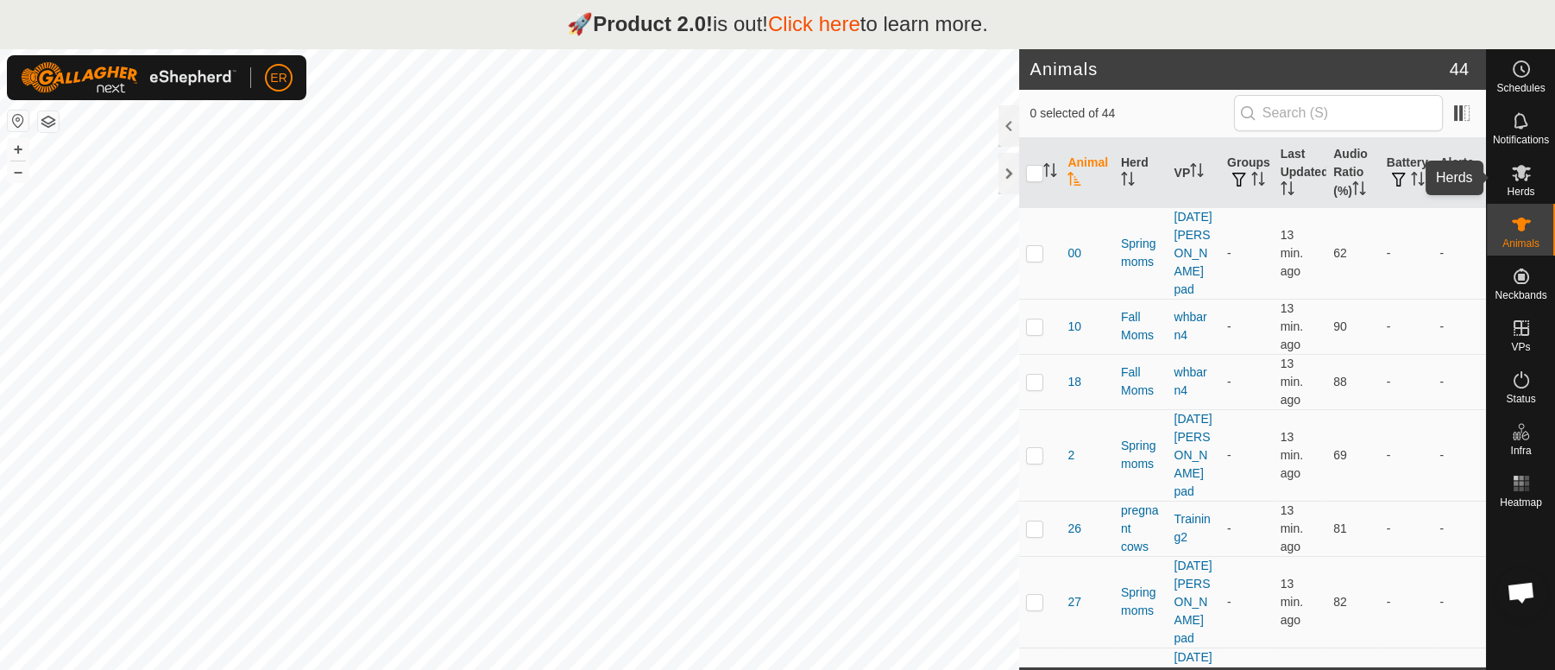
click at [1522, 173] on icon at bounding box center [1521, 173] width 19 height 16
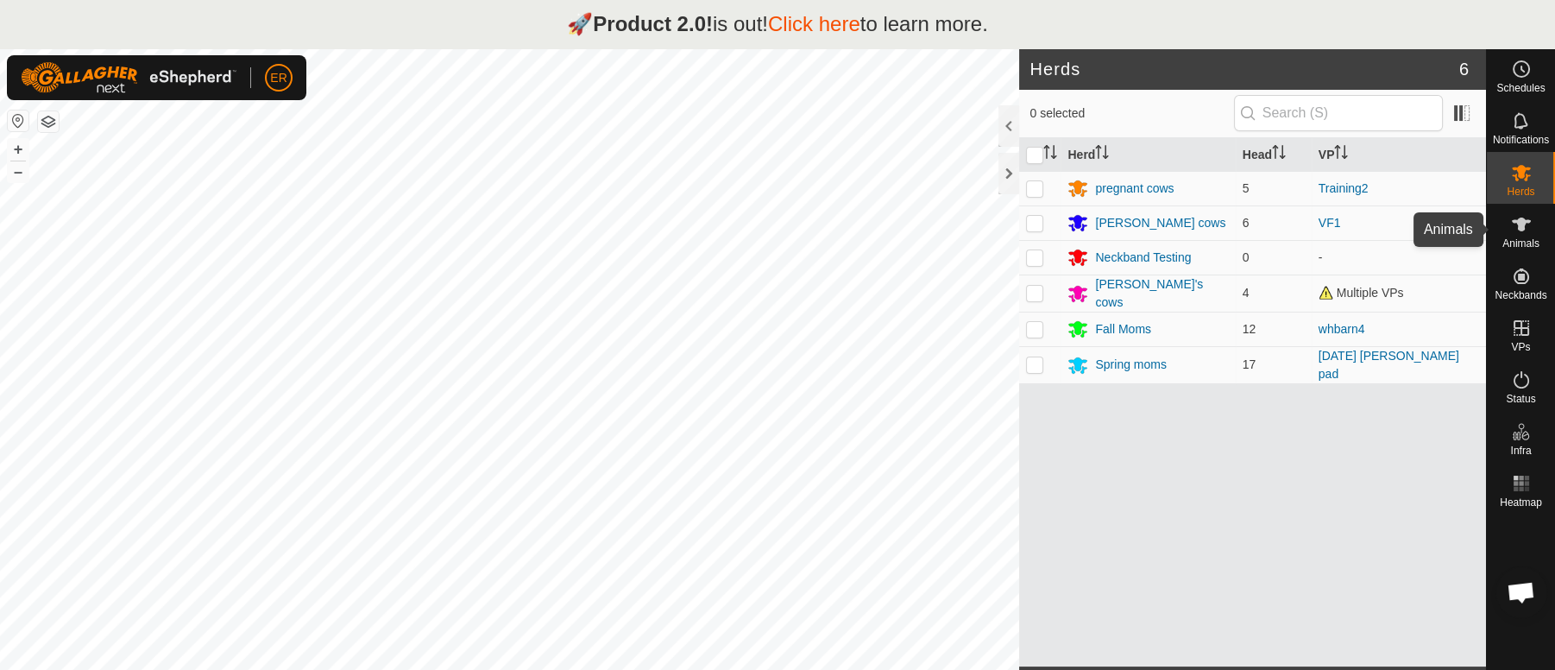
click at [1526, 223] on icon at bounding box center [1521, 224] width 21 height 21
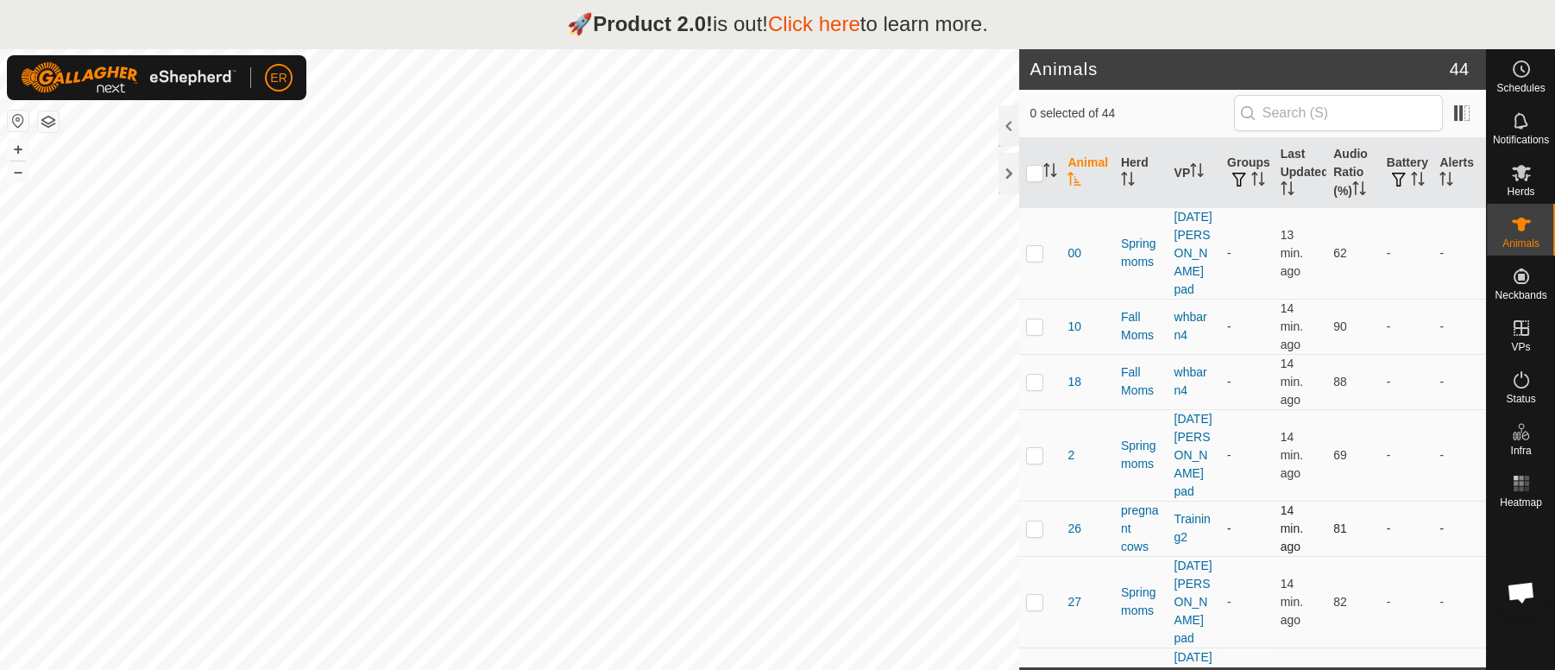
click at [1036, 521] on p-checkbox at bounding box center [1034, 528] width 17 height 14
click at [1030, 521] on p-checkbox at bounding box center [1034, 528] width 17 height 14
checkbox input "false"
click at [275, 78] on span "ER" at bounding box center [278, 78] width 16 height 18
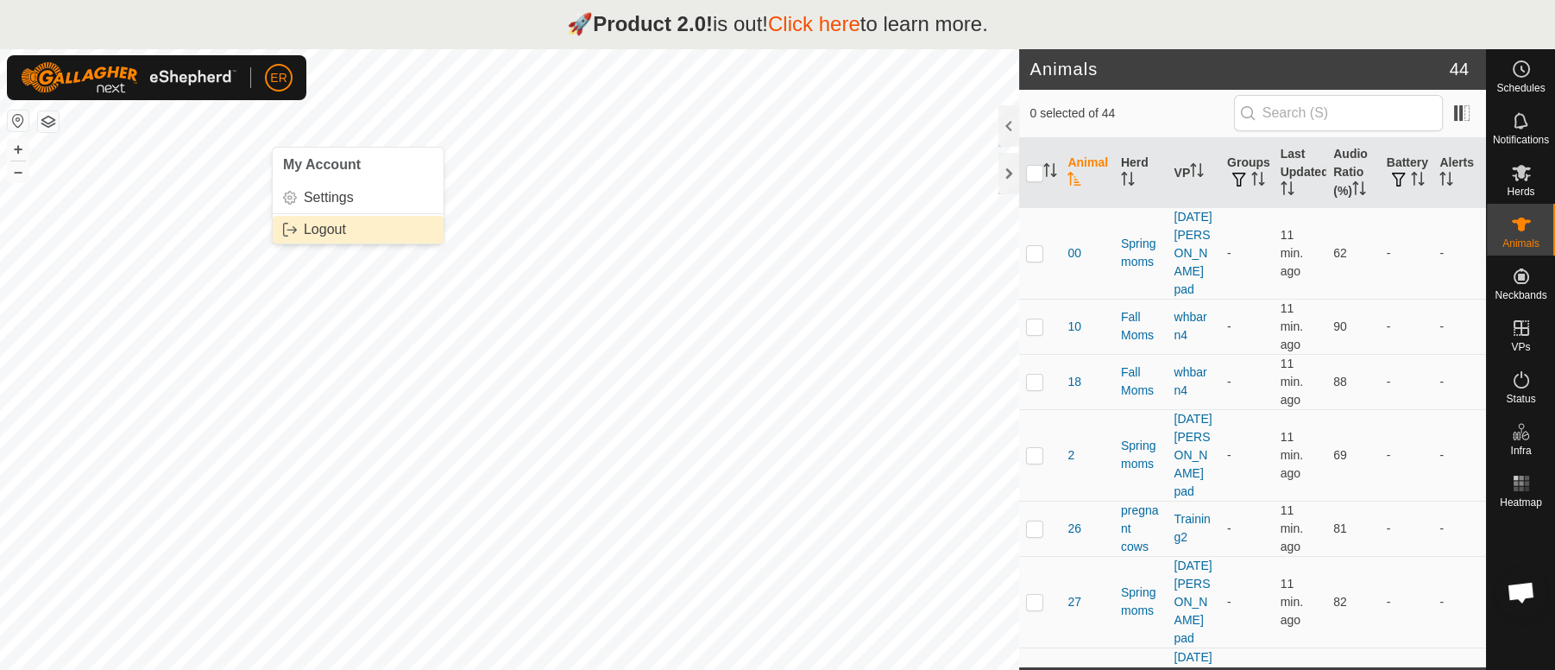
click at [307, 232] on link "Logout" at bounding box center [358, 230] width 171 height 28
